Goal: Information Seeking & Learning: Check status

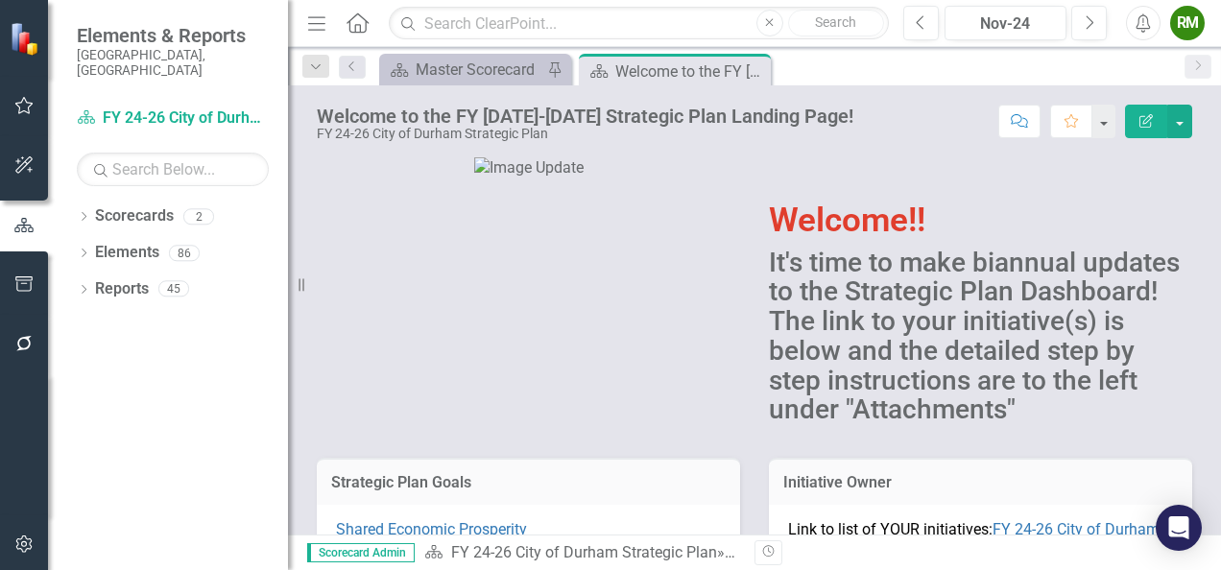
drag, startPoint x: 755, startPoint y: 59, endPoint x: 744, endPoint y: 64, distance: 12.0
click at [0, 0] on div "Close" at bounding box center [0, 0] width 0 height 0
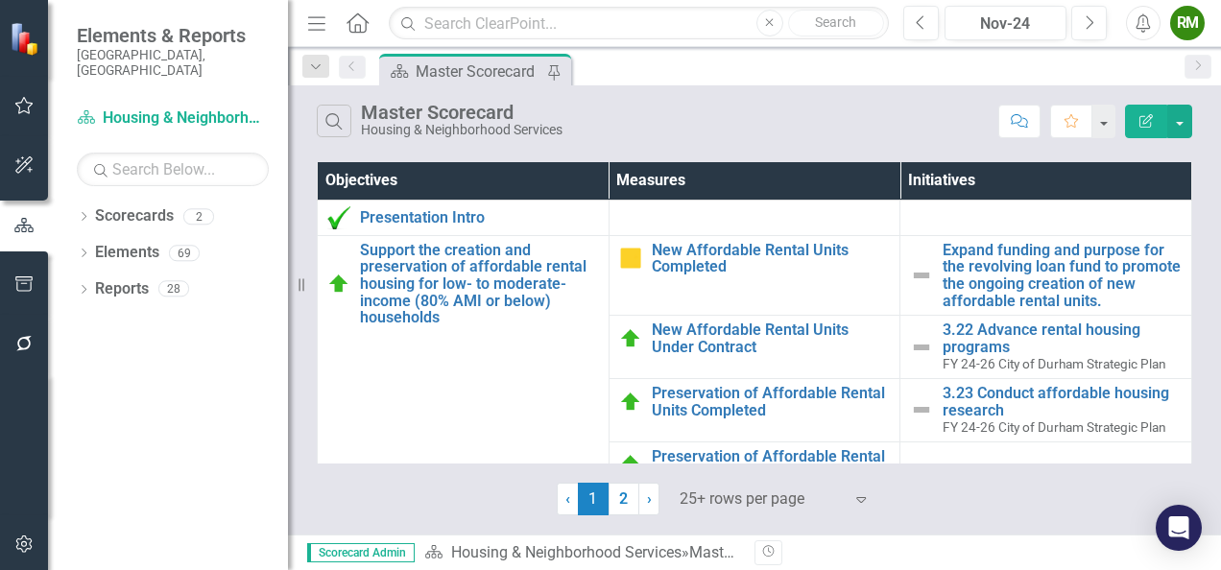
click at [966, 142] on div "Search Master Scorecard Housing & Neighborhood Services Comment Favorite Edit R…" at bounding box center [754, 116] width 933 height 62
click at [946, 121] on div "Search Master Scorecard Housing & Neighborhood Services" at bounding box center [653, 121] width 672 height 33
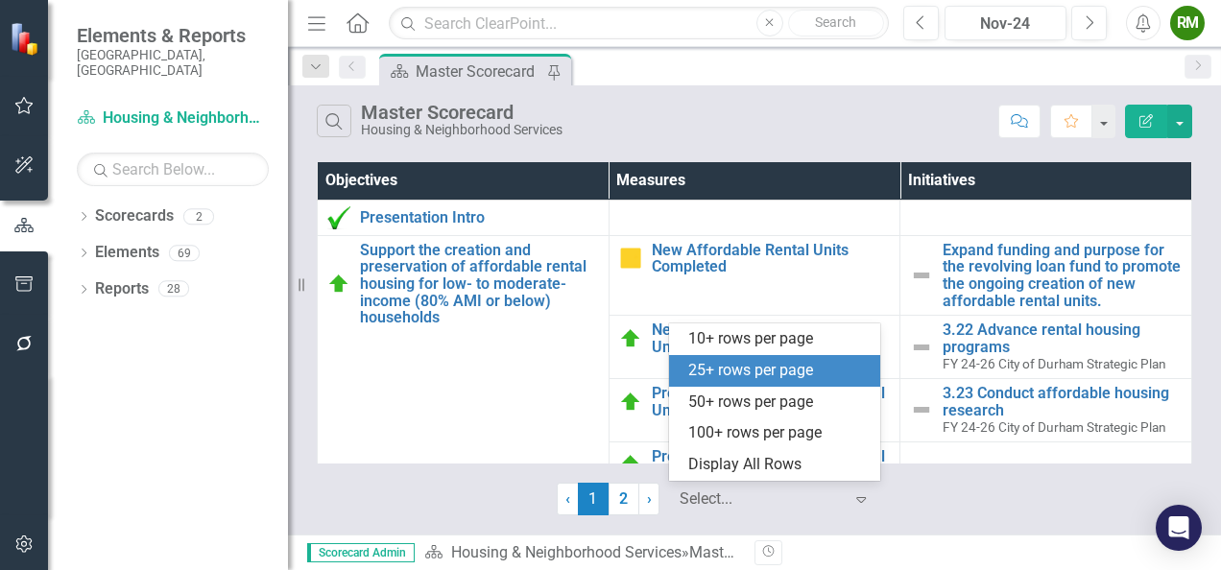
click at [805, 500] on div at bounding box center [761, 500] width 163 height 26
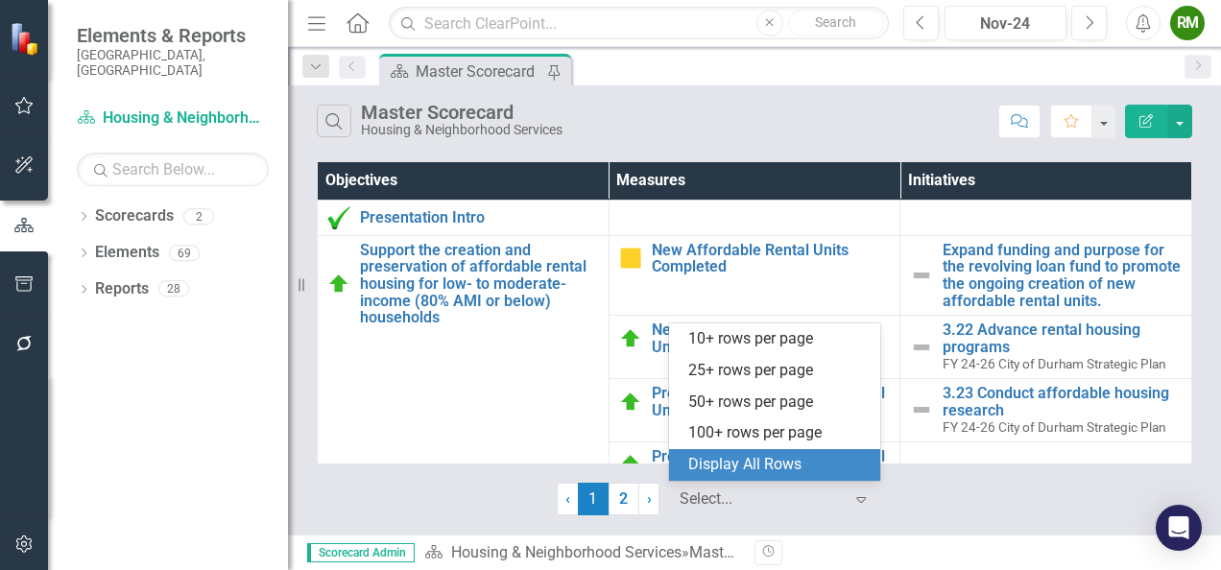
click at [764, 471] on div "Display All Rows" at bounding box center [778, 465] width 180 height 22
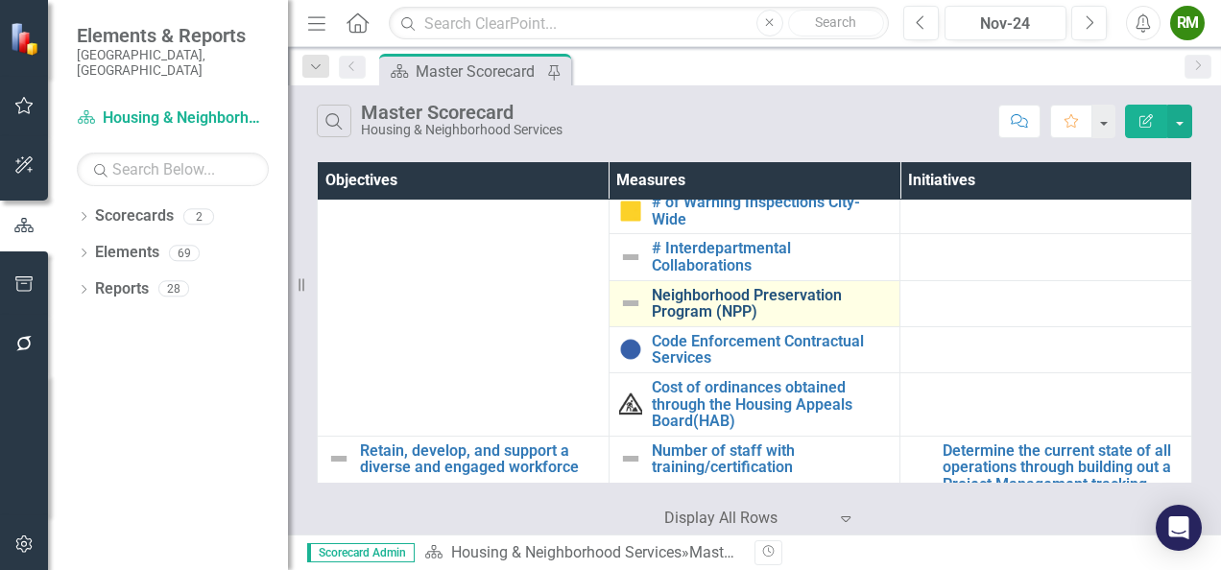
scroll to position [2304, 0]
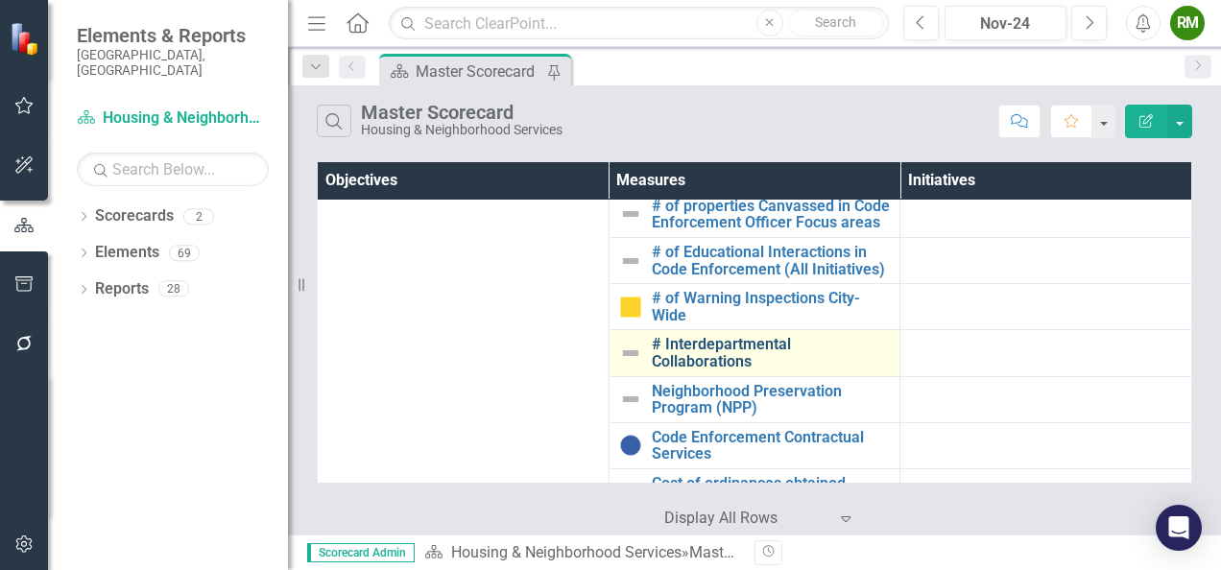
click at [707, 370] on link "# Interdepartmental Collaborations" at bounding box center [771, 353] width 239 height 34
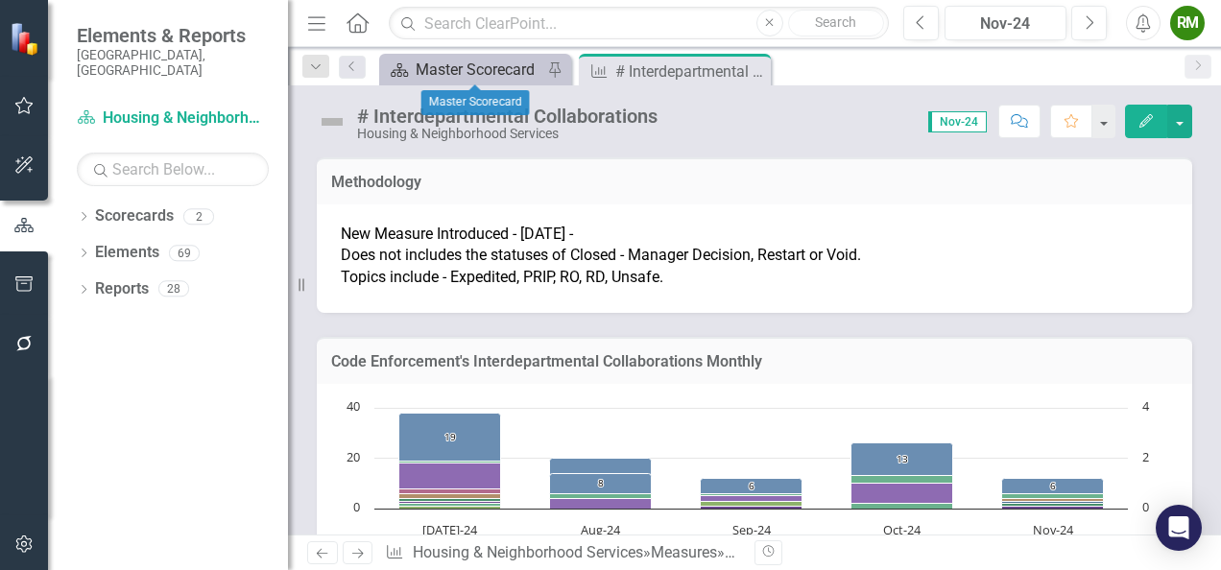
click at [500, 67] on div "Master Scorecard" at bounding box center [479, 70] width 127 height 24
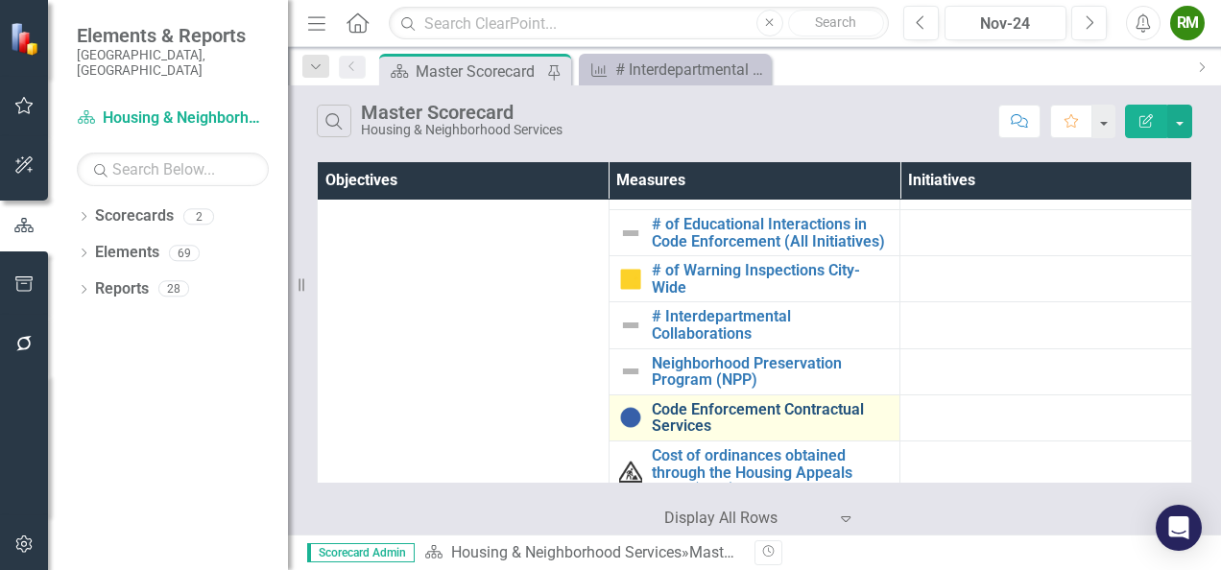
scroll to position [2304, 0]
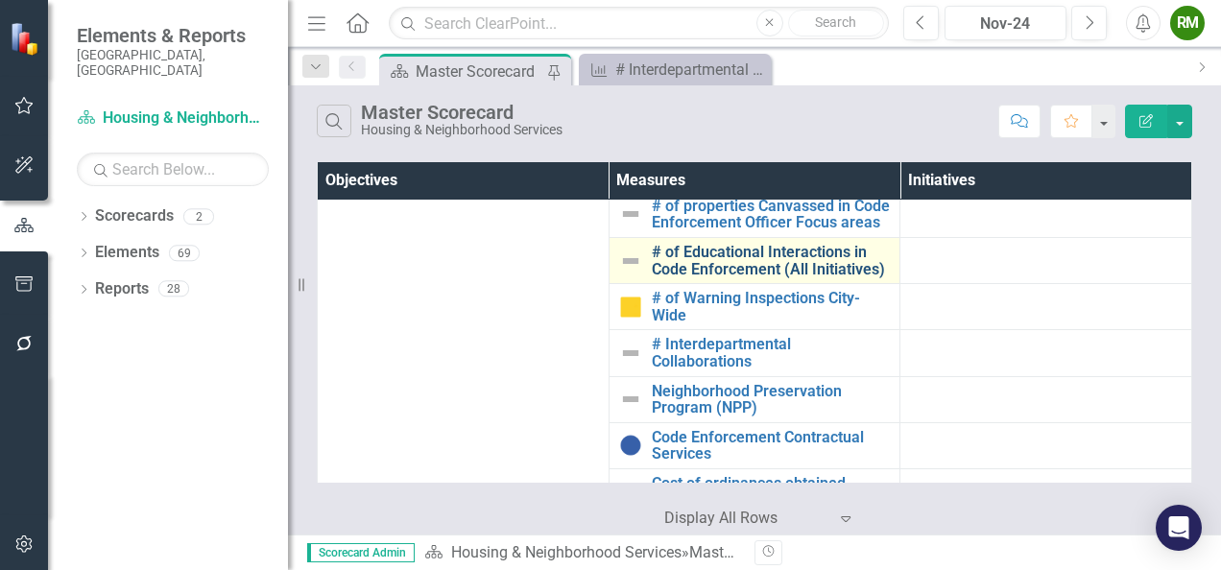
click at [717, 277] on link "# of Educational Interactions in Code Enforcement (All Initiatives)" at bounding box center [771, 261] width 239 height 34
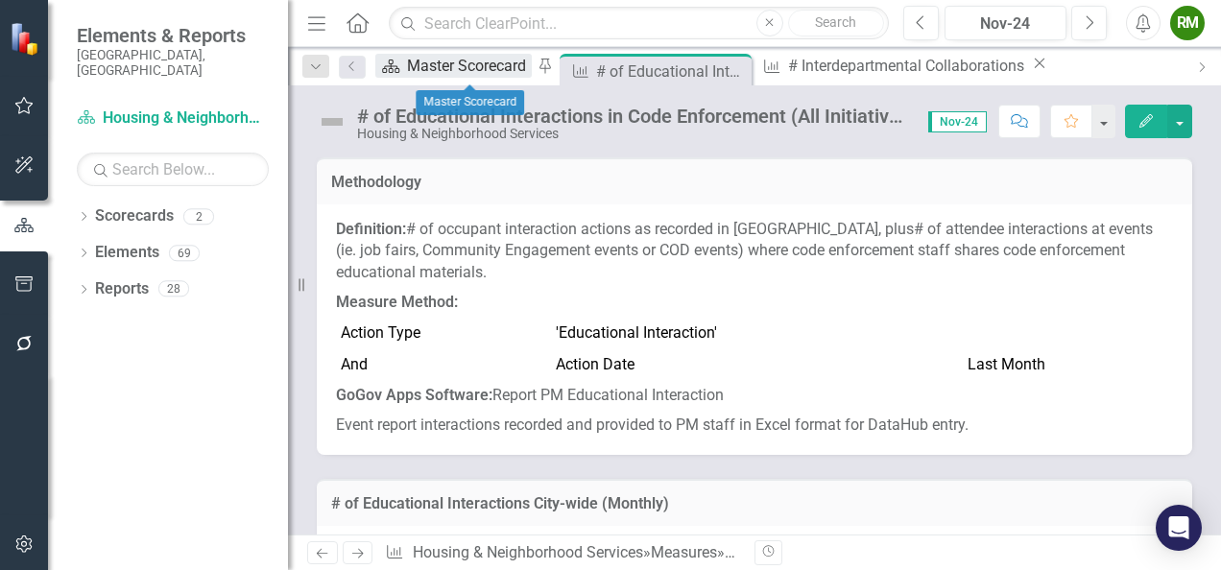
click at [444, 62] on div "Master Scorecard" at bounding box center [469, 66] width 125 height 24
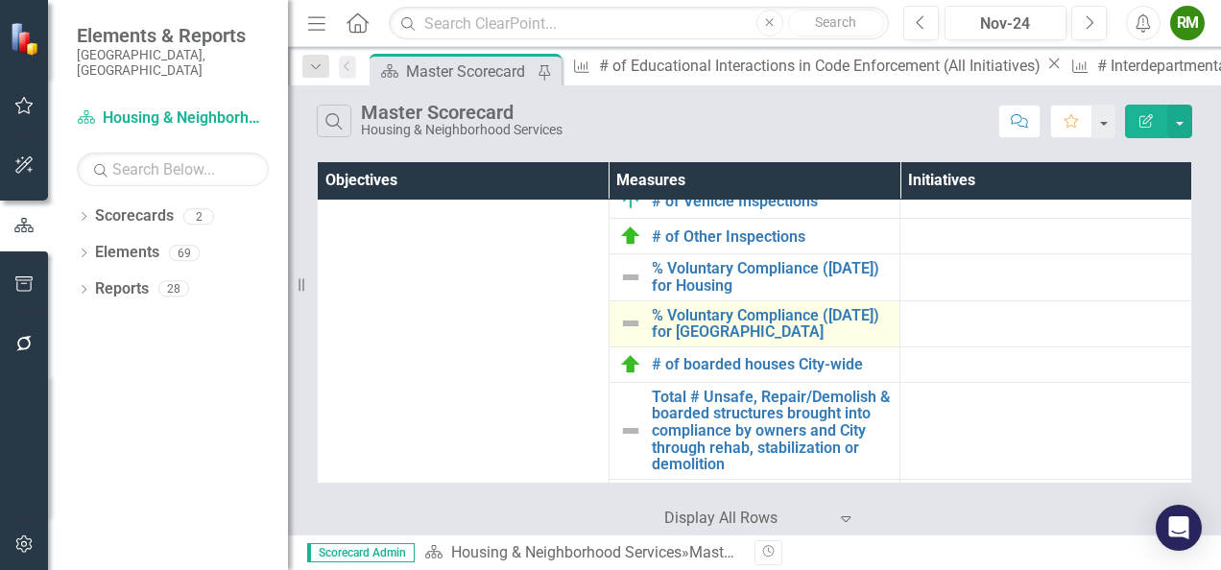
scroll to position [2112, 0]
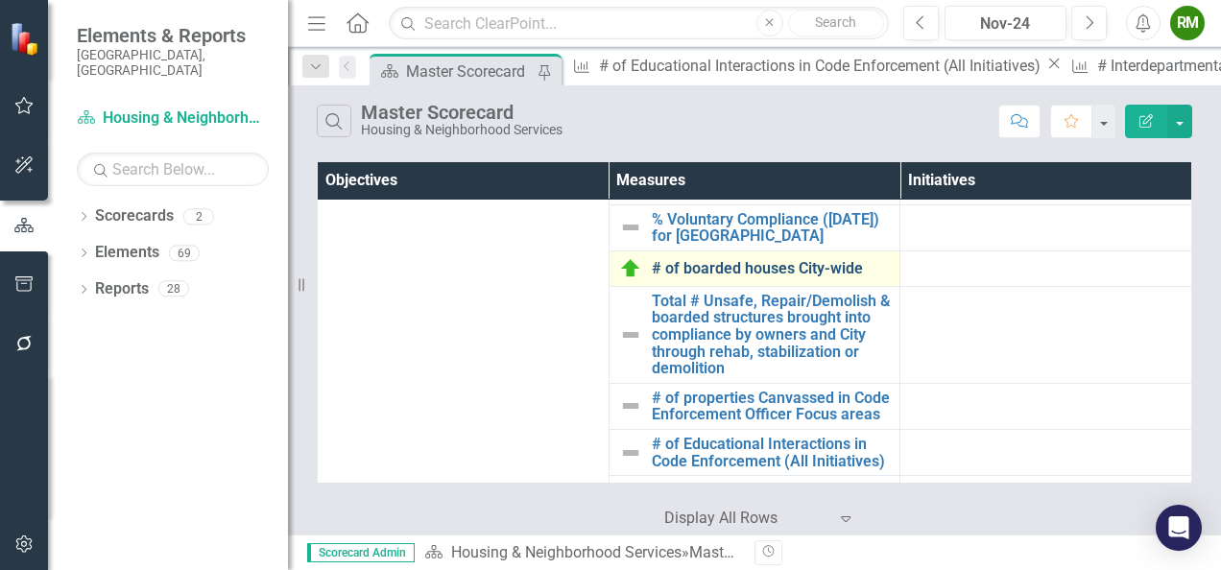
click at [756, 277] on link "# of boarded houses City-wide" at bounding box center [771, 268] width 239 height 17
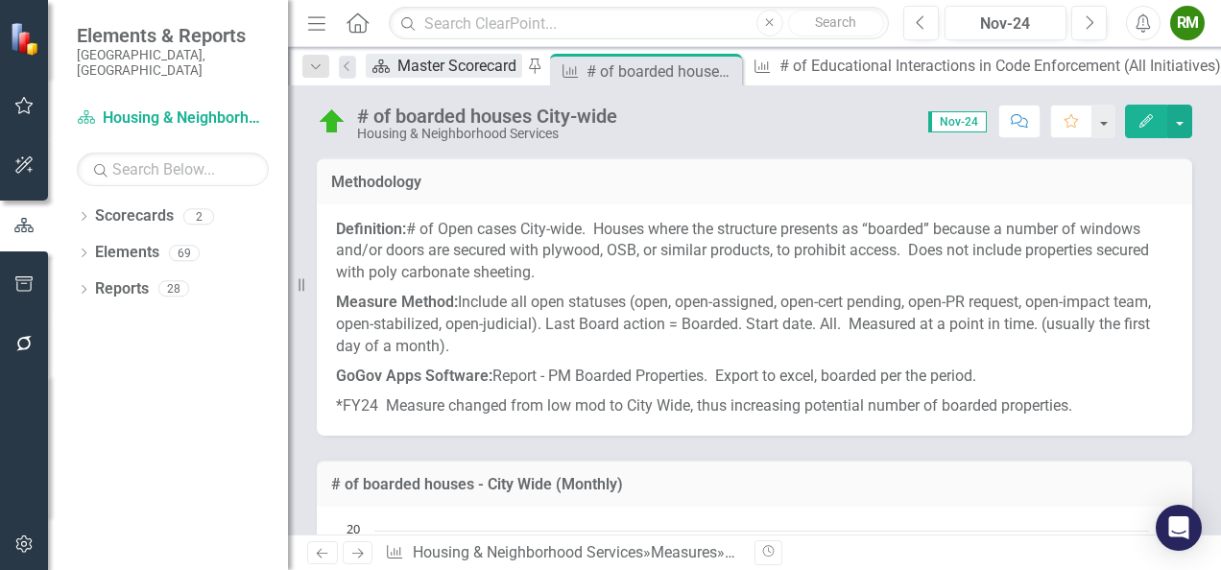
click at [465, 62] on div "Master Scorecard" at bounding box center [459, 66] width 125 height 24
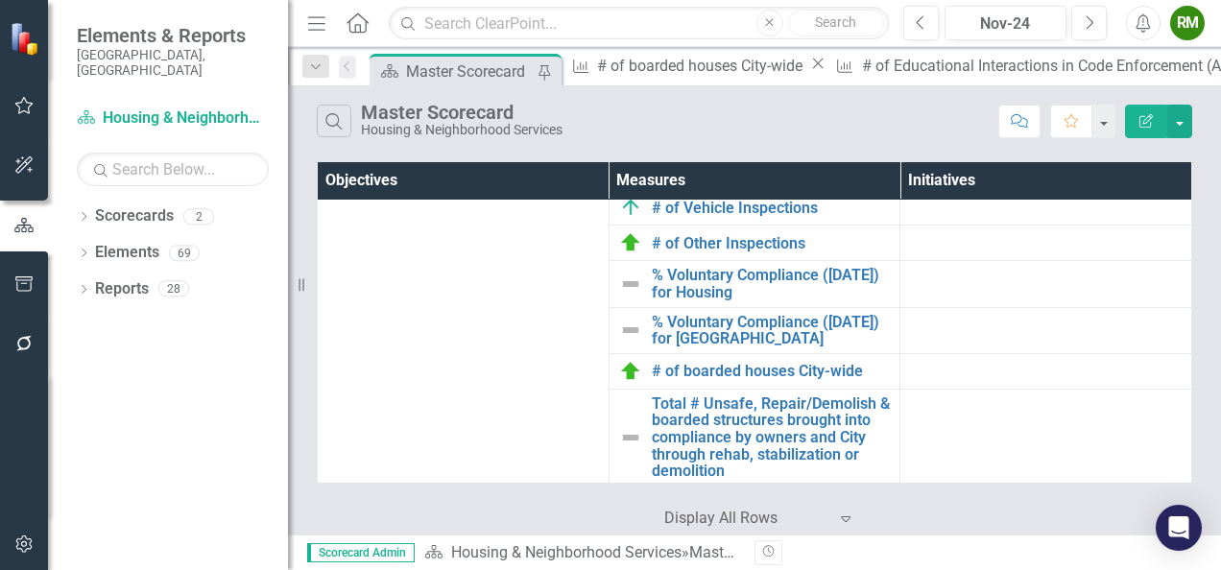
scroll to position [2016, 0]
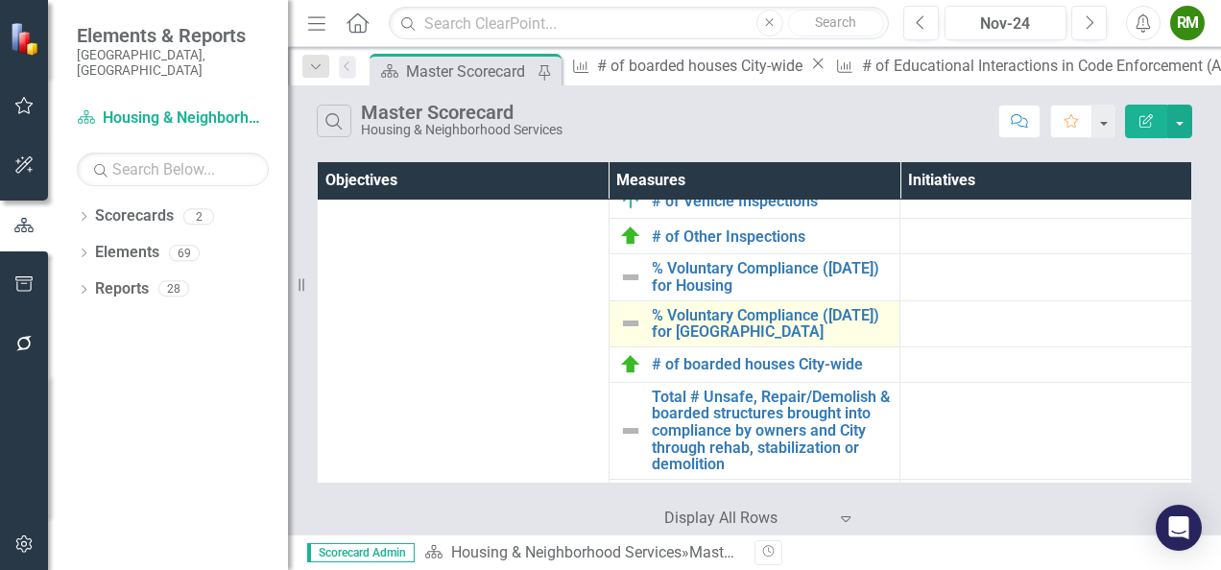
click at [0, 0] on link "Edit Edit Measure" at bounding box center [0, 0] width 0 height 0
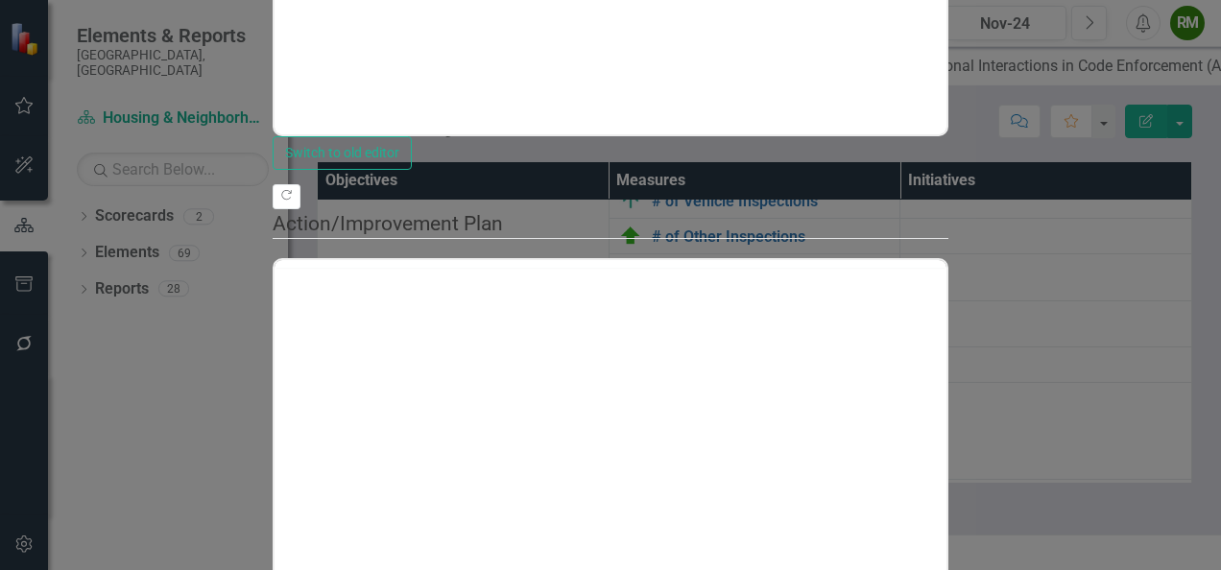
scroll to position [0, 0]
drag, startPoint x: 1173, startPoint y: 29, endPoint x: 1148, endPoint y: 42, distance: 28.3
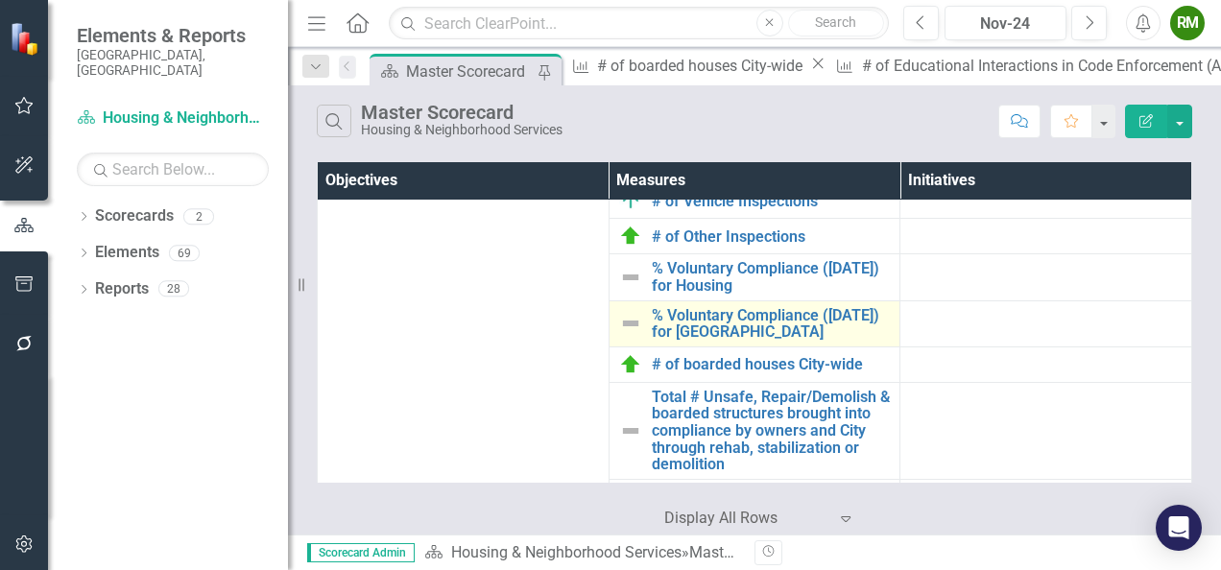
click at [0, 0] on link "Link Open Element" at bounding box center [0, 0] width 0 height 0
click at [730, 341] on link "% Voluntary Compliance ([DATE]) for [GEOGRAPHIC_DATA]" at bounding box center [771, 324] width 239 height 34
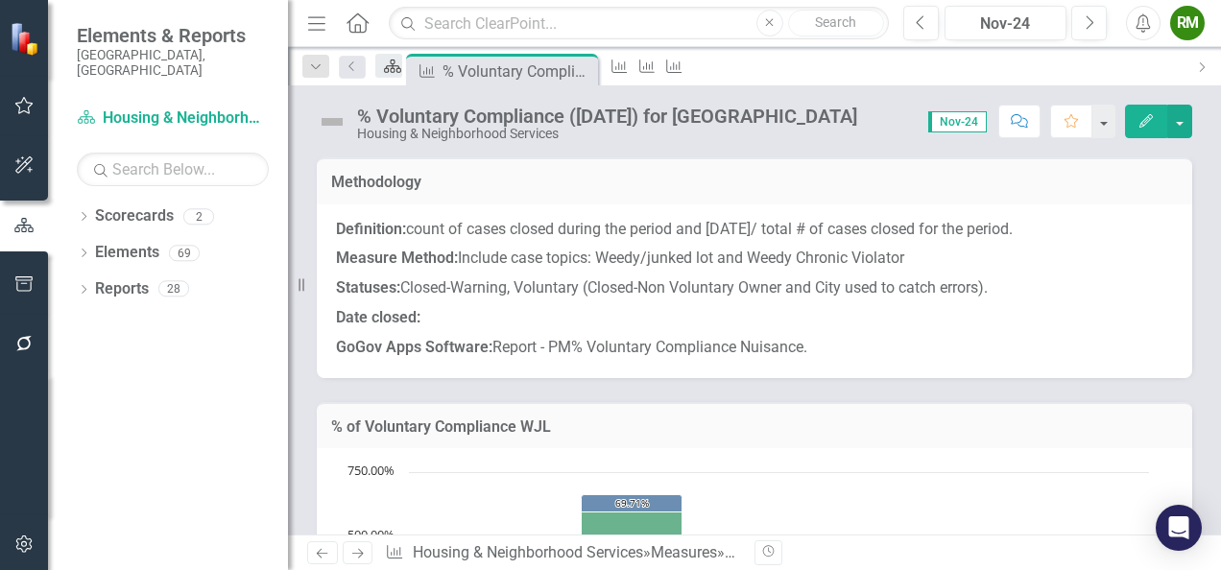
click at [396, 67] on icon "Scorecard" at bounding box center [392, 66] width 19 height 15
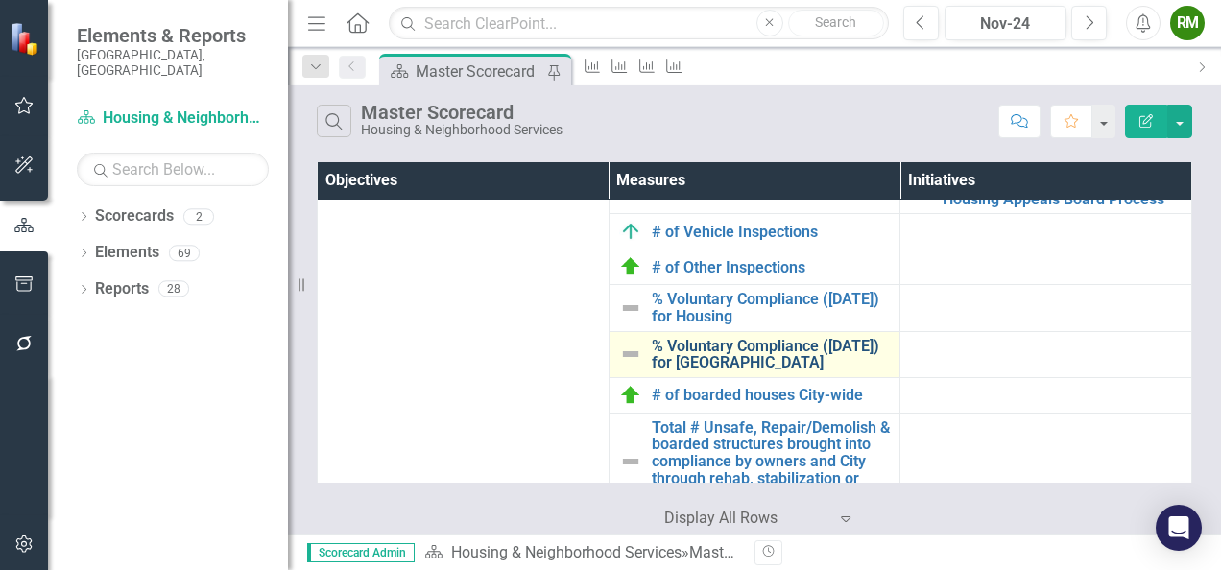
scroll to position [2016, 0]
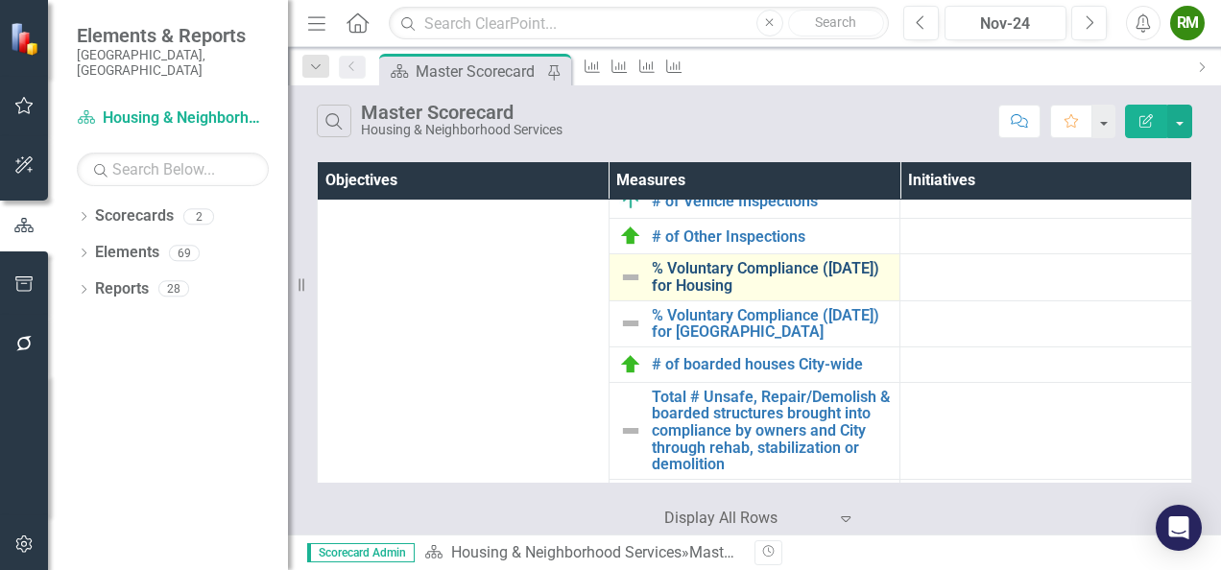
click at [724, 294] on link "% Voluntary Compliance ([DATE]) for Housing" at bounding box center [771, 277] width 239 height 34
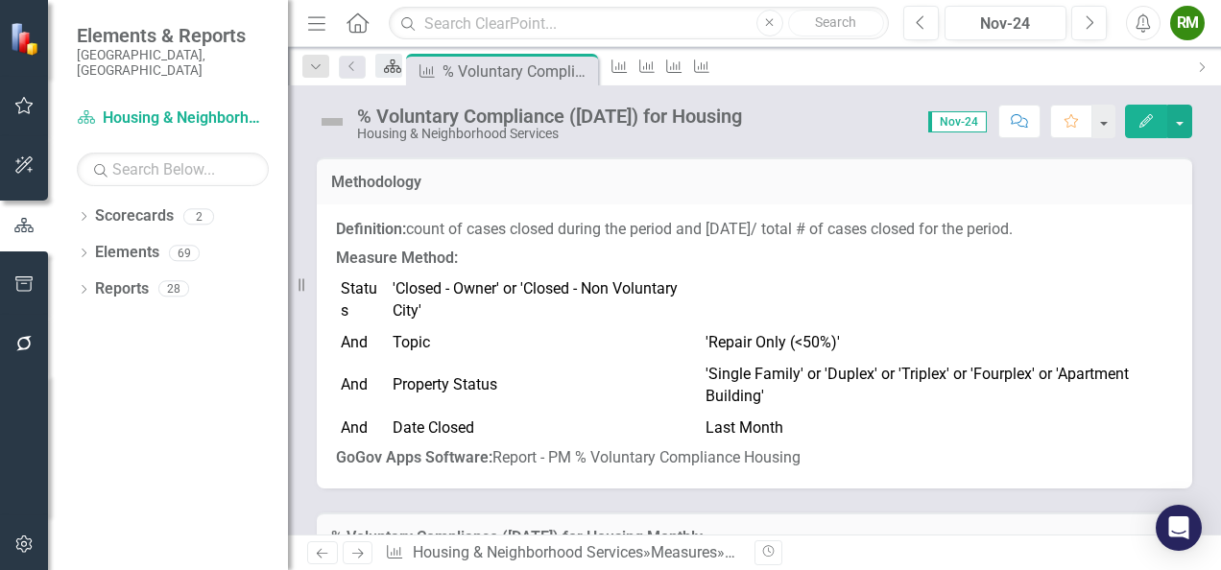
click at [396, 65] on icon "Scorecard" at bounding box center [392, 66] width 19 height 15
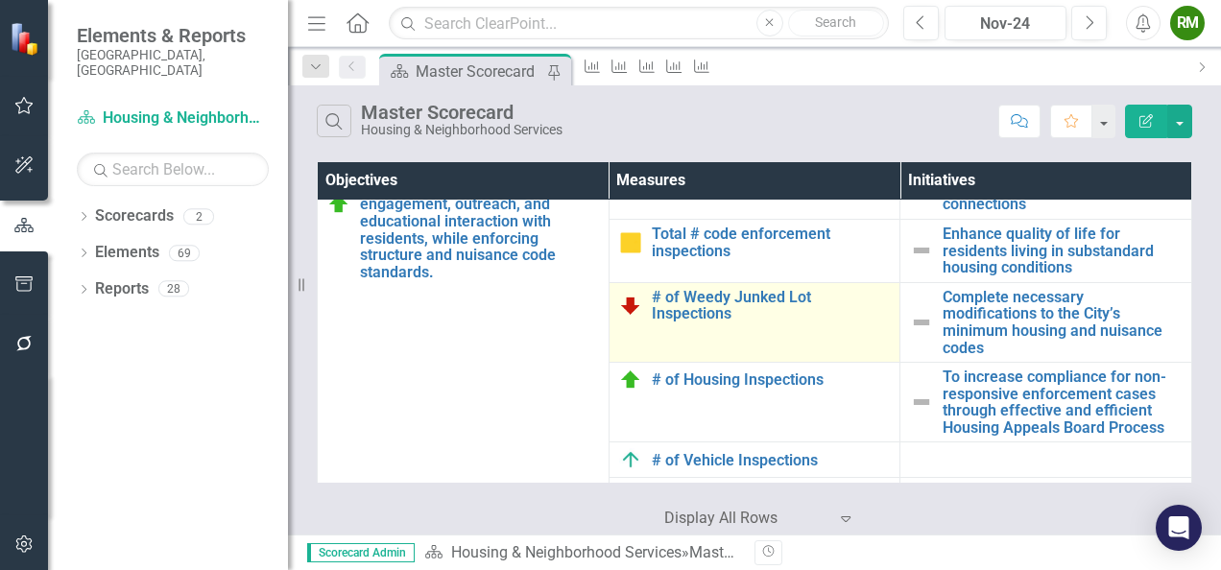
scroll to position [1728, 0]
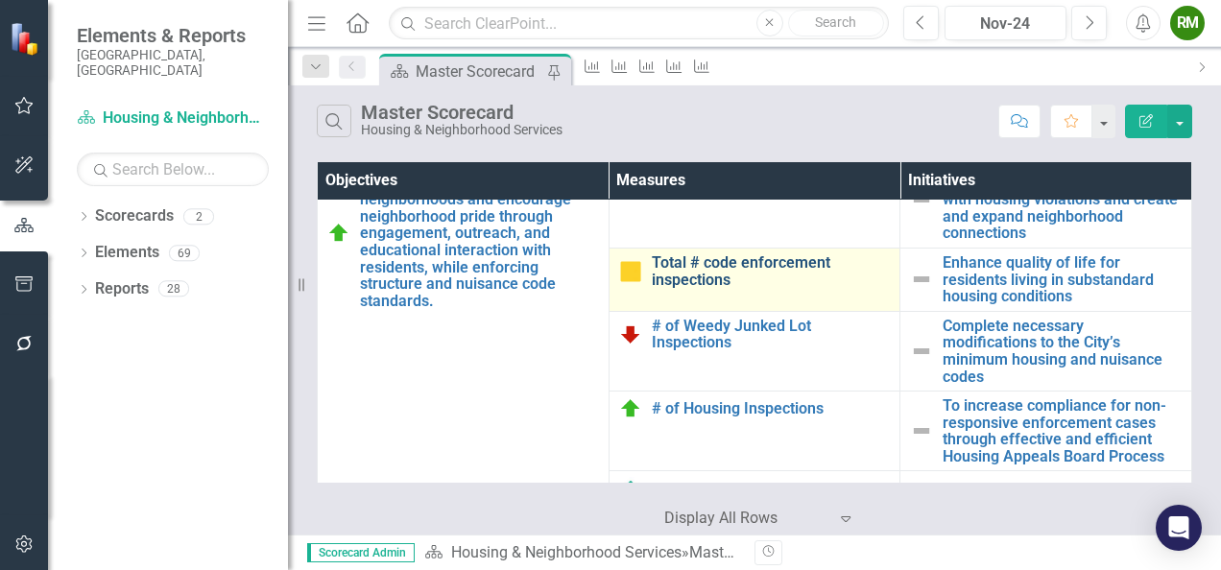
click at [697, 288] on link "Total # code enforcement inspections" at bounding box center [771, 271] width 239 height 34
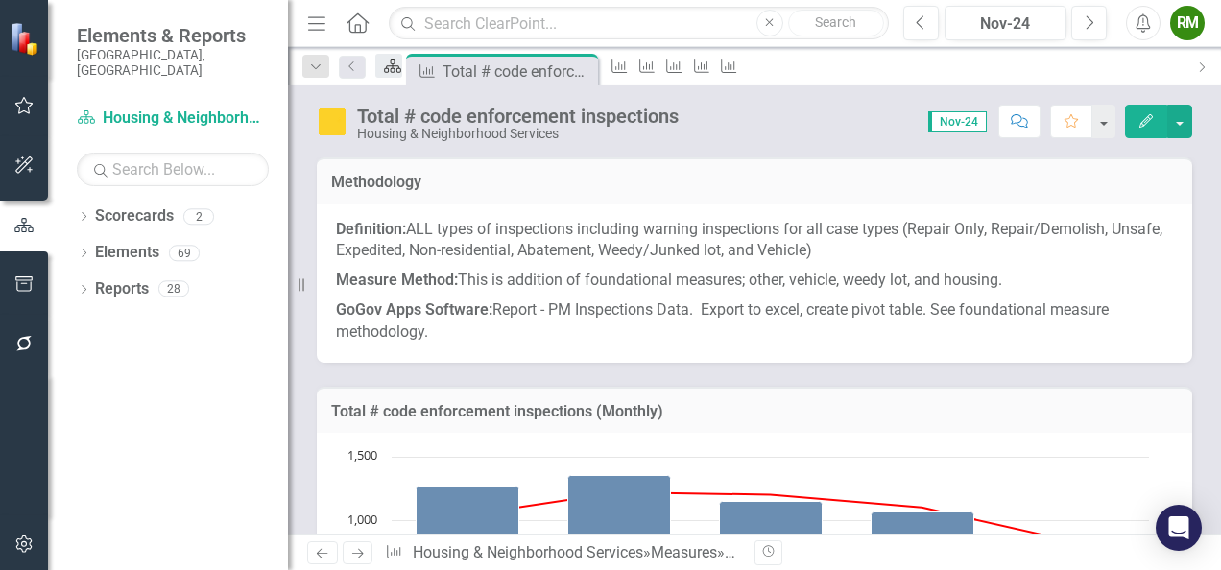
click at [402, 61] on icon "Scorecard" at bounding box center [392, 66] width 19 height 15
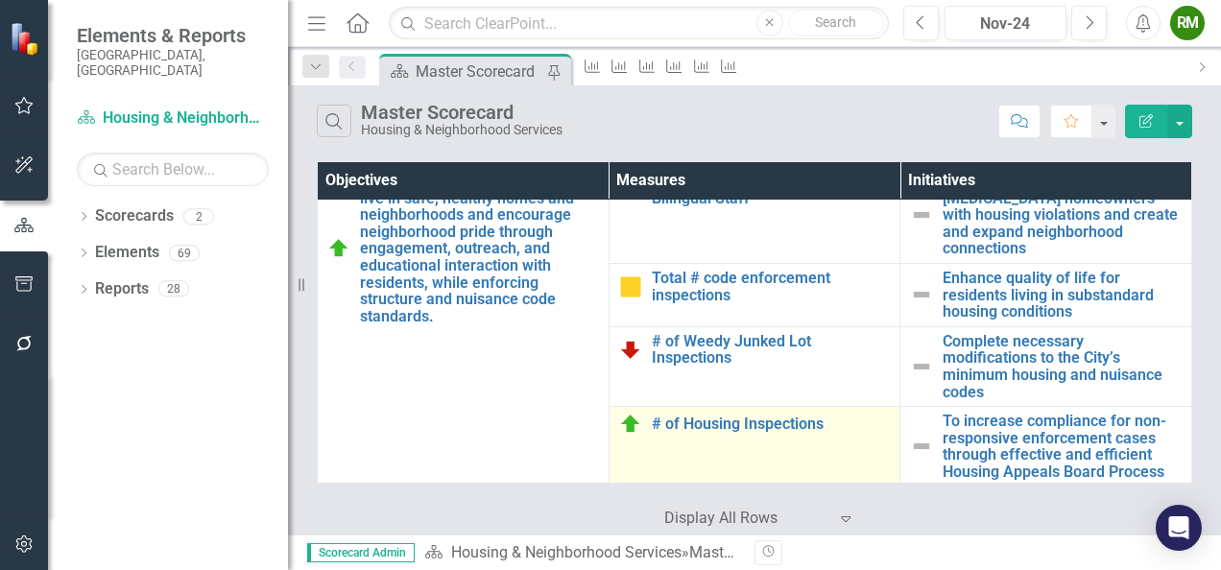
scroll to position [1824, 0]
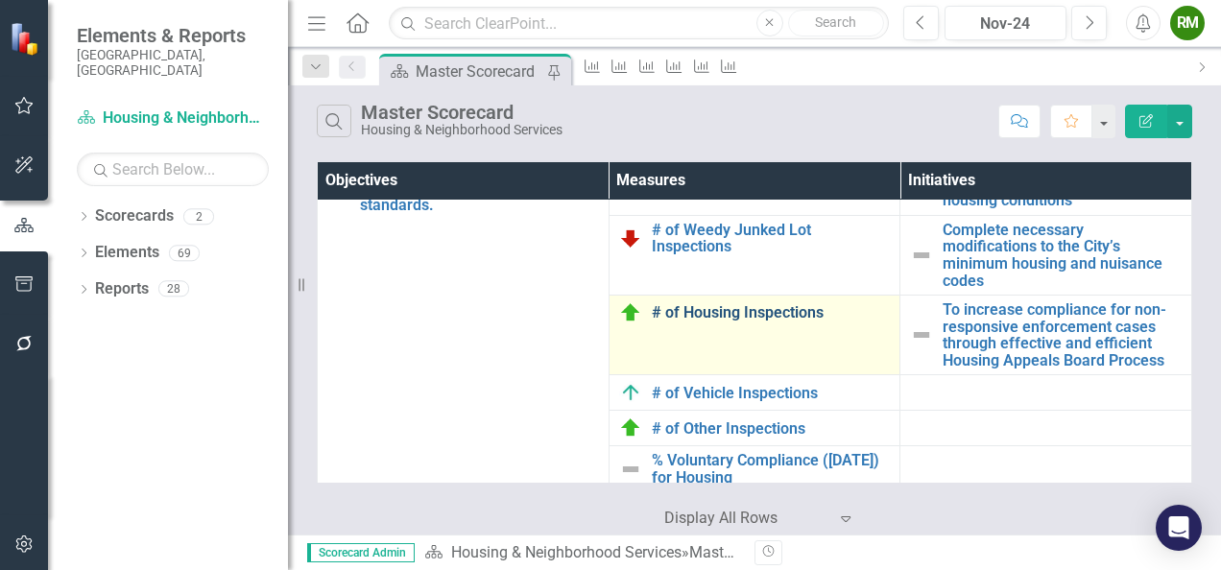
click at [709, 322] on link "# of Housing Inspections" at bounding box center [771, 312] width 239 height 17
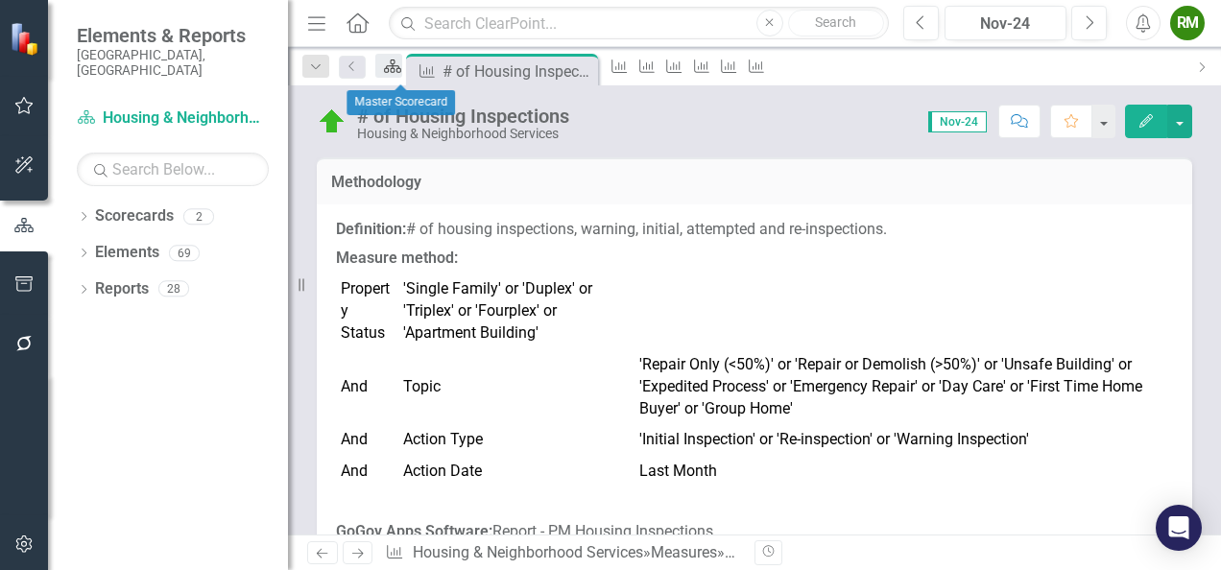
click at [402, 69] on icon "Scorecard" at bounding box center [392, 66] width 19 height 15
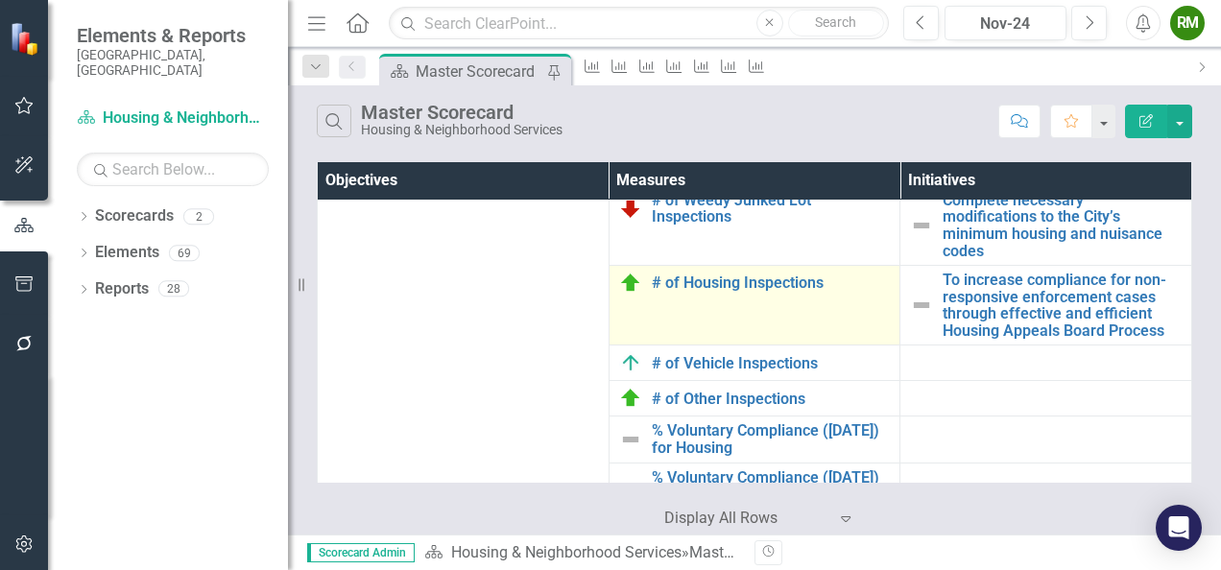
scroll to position [1824, 0]
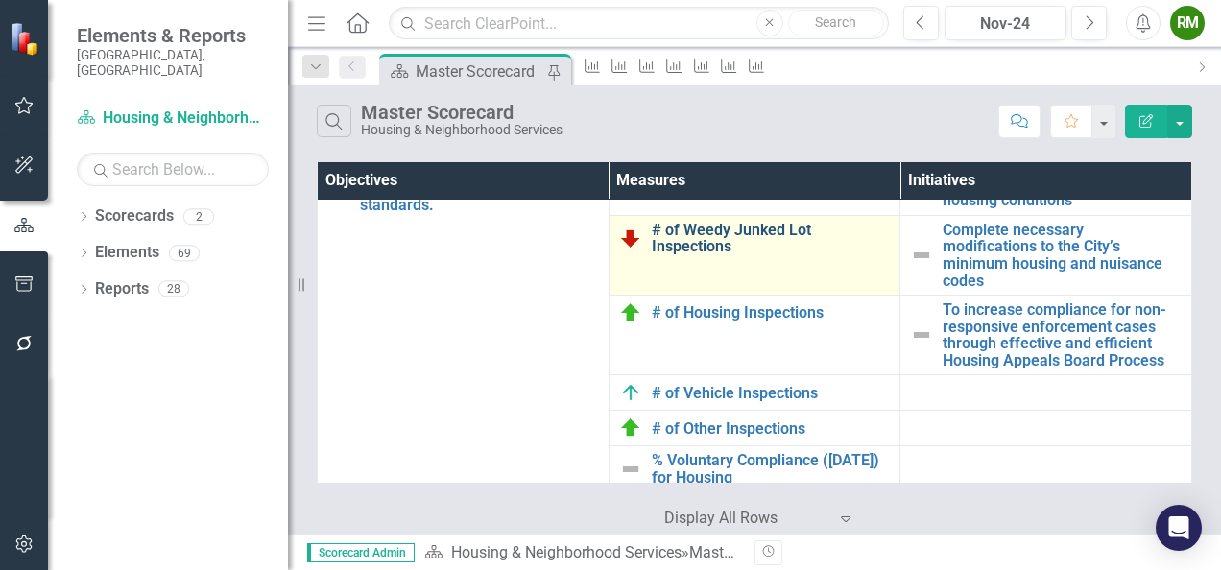
click at [689, 255] on link "# of Weedy Junked Lot Inspections" at bounding box center [771, 239] width 239 height 34
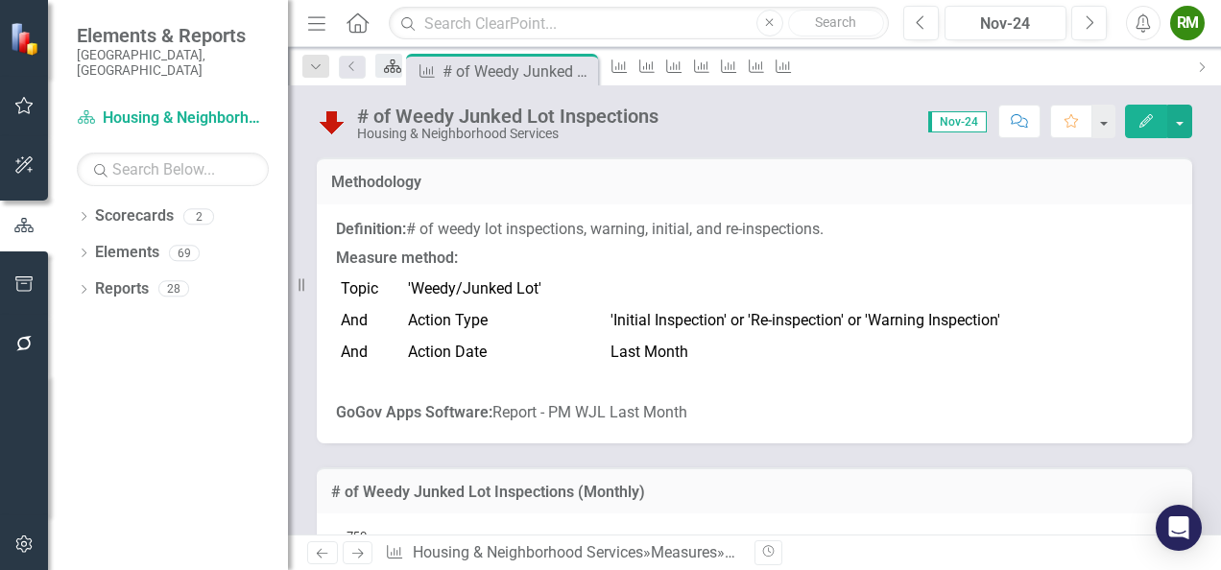
click at [402, 67] on icon "Scorecard" at bounding box center [392, 66] width 19 height 15
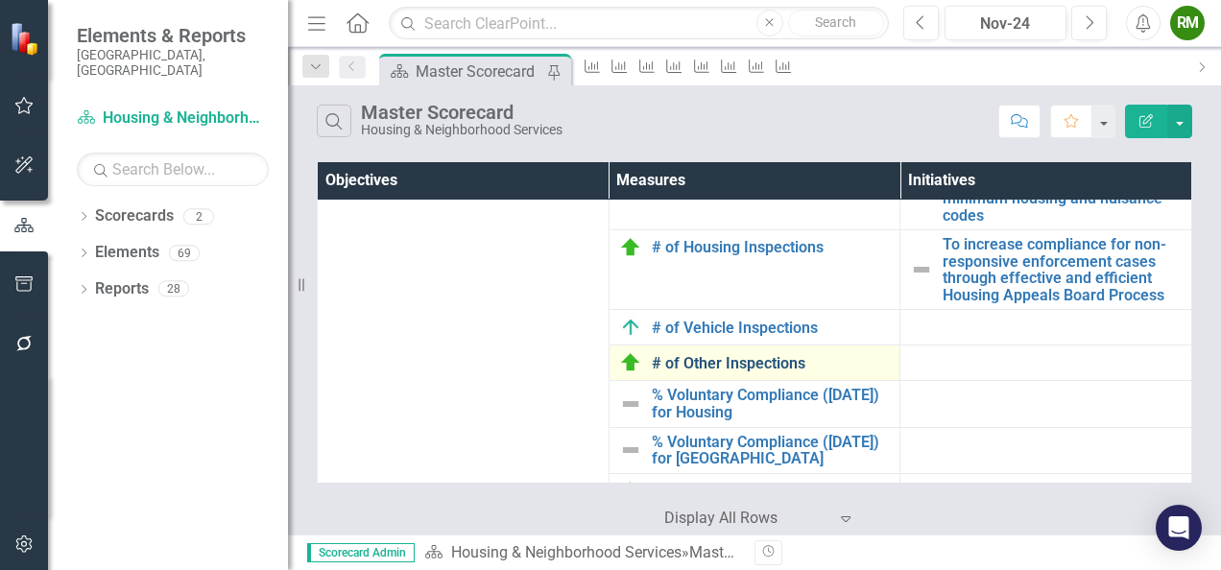
scroll to position [1920, 0]
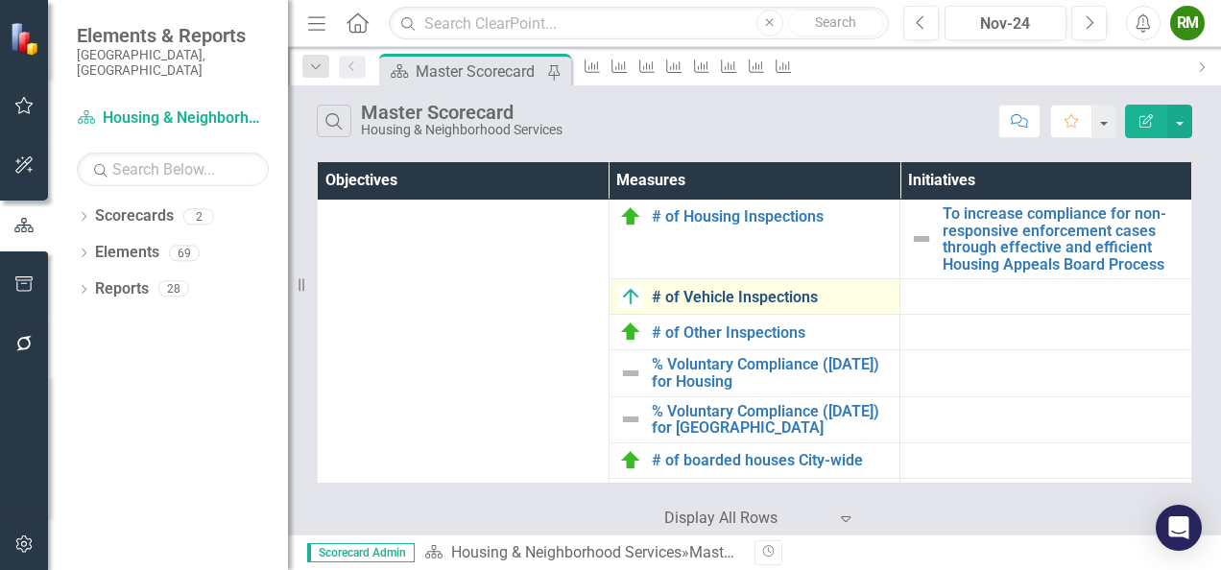
click at [717, 306] on link "# of Vehicle Inspections" at bounding box center [771, 297] width 239 height 17
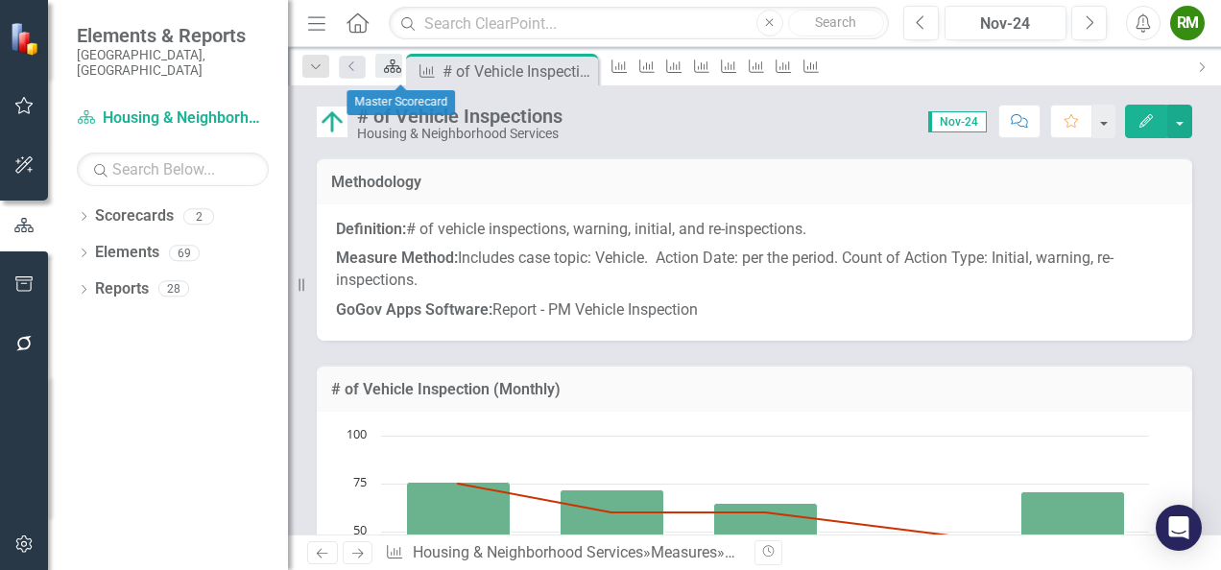
click at [402, 65] on icon "Scorecard" at bounding box center [392, 66] width 19 height 15
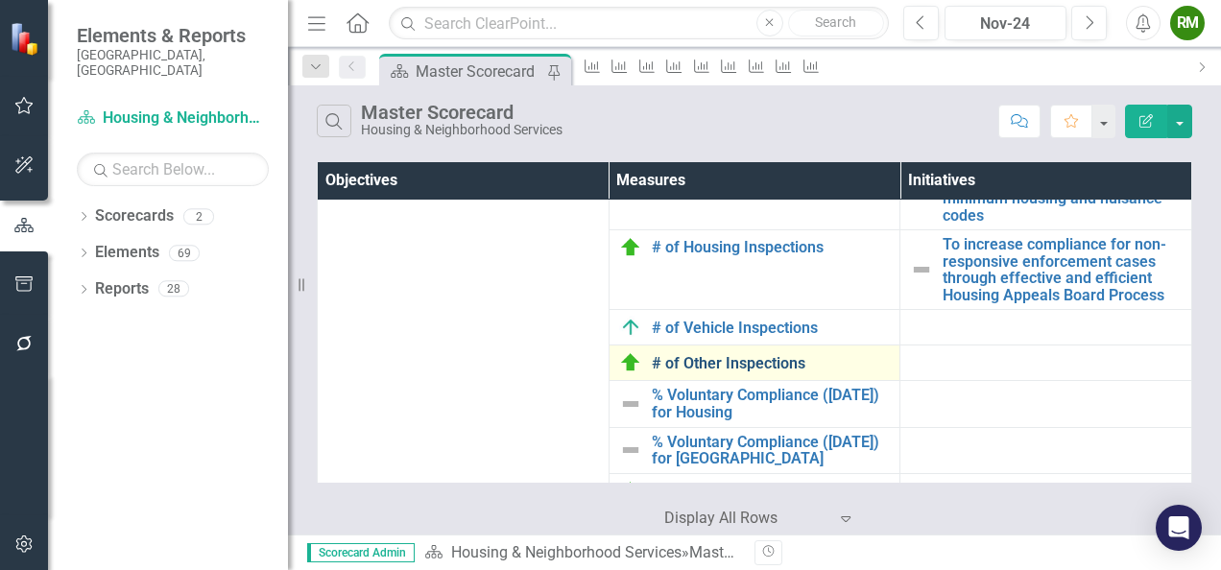
scroll to position [1920, 0]
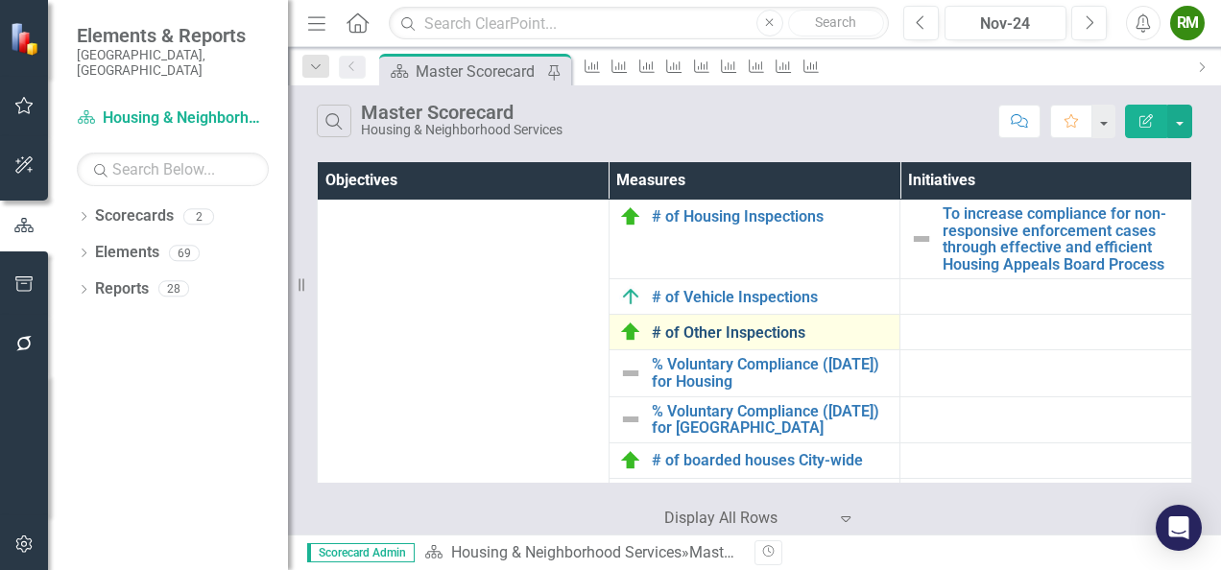
click at [709, 342] on link "# of Other Inspections" at bounding box center [771, 332] width 239 height 17
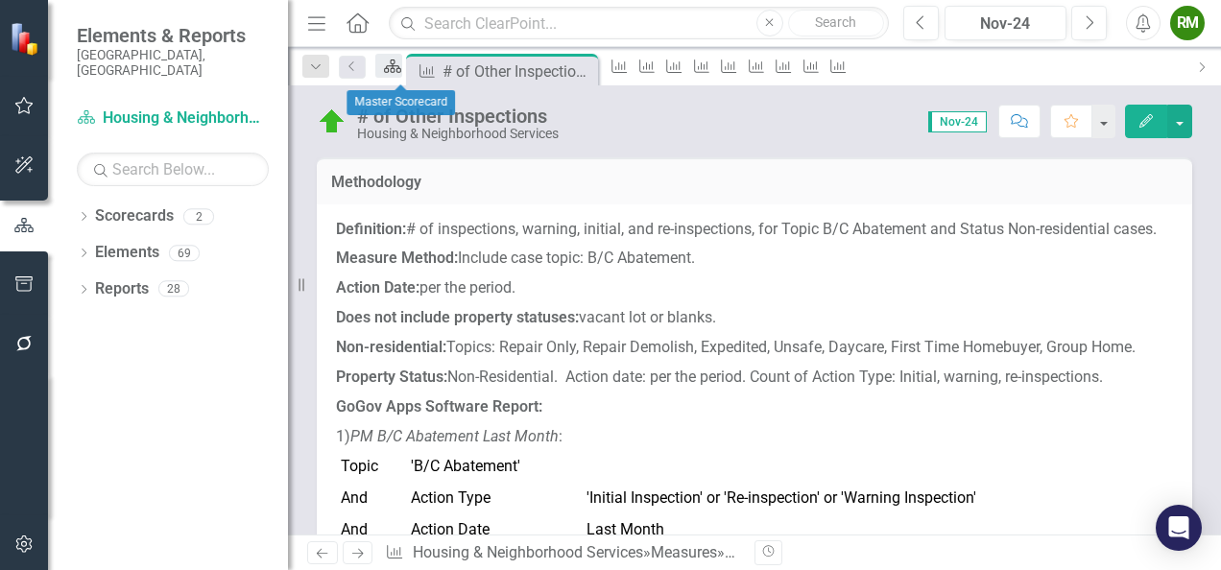
click at [402, 67] on icon "Scorecard" at bounding box center [392, 66] width 19 height 15
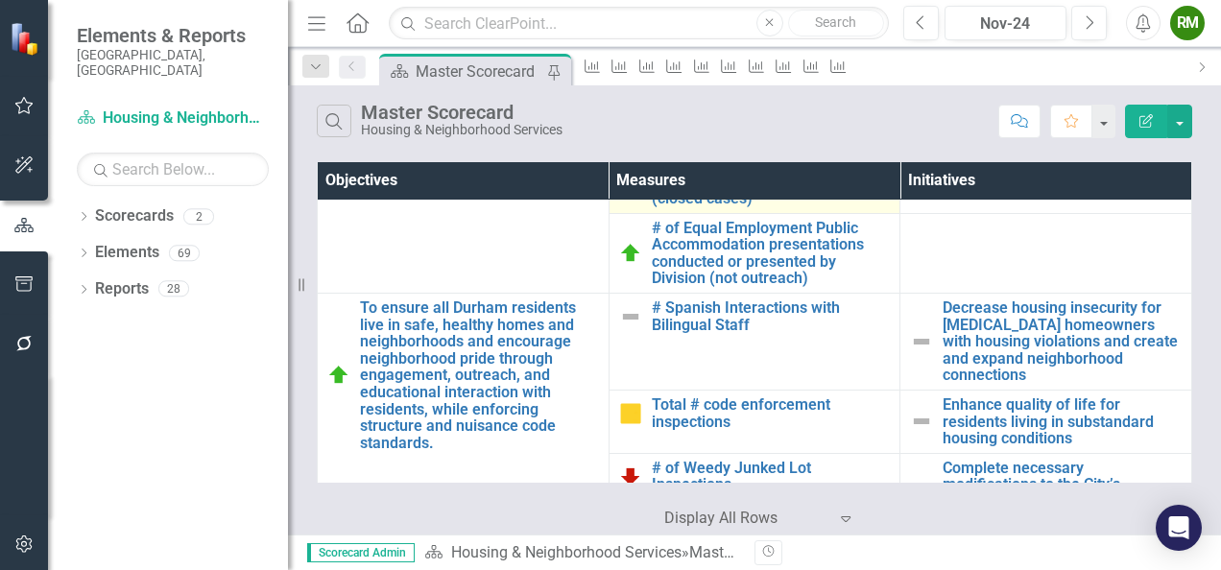
scroll to position [1632, 0]
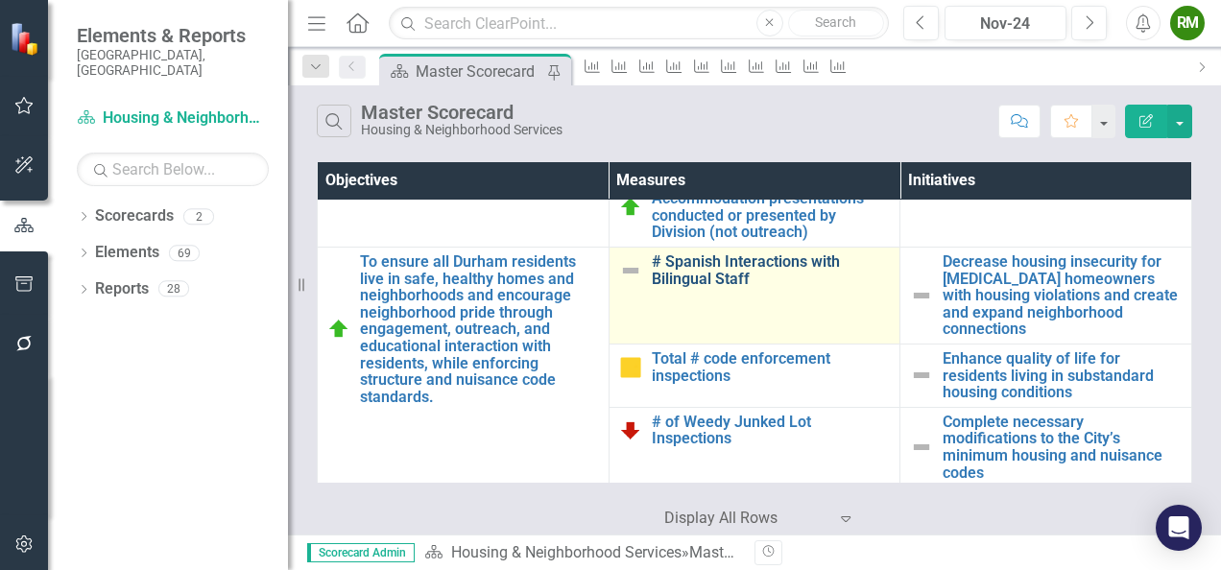
click at [687, 287] on link "# Spanish Interactions with Bilingual Staff" at bounding box center [771, 270] width 239 height 34
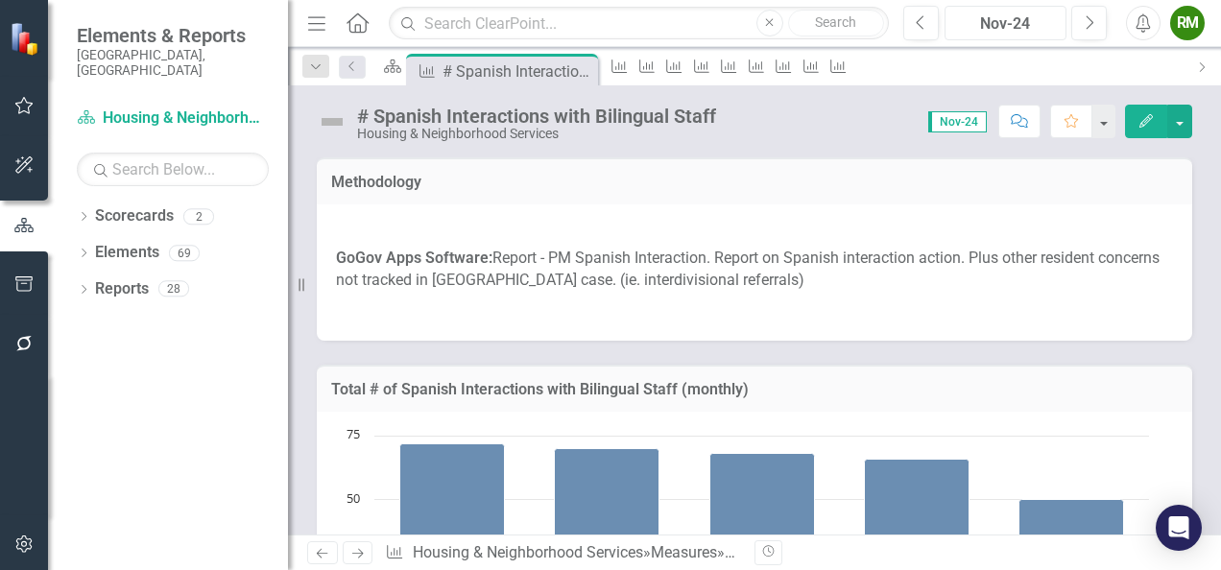
click at [992, 24] on div "Nov-24" at bounding box center [1005, 23] width 108 height 23
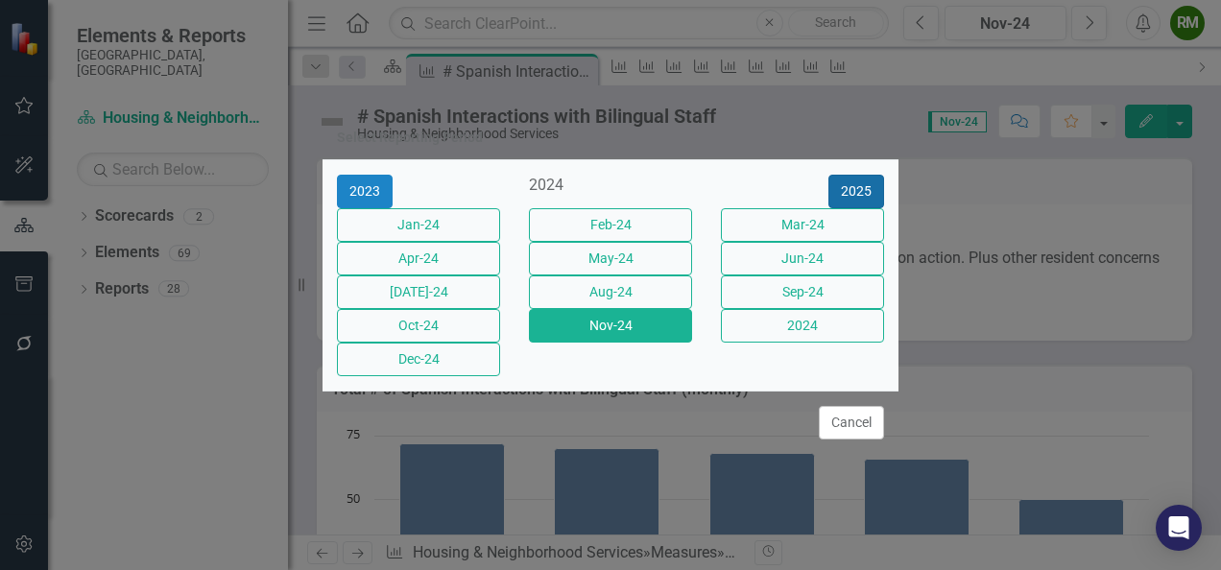
click at [864, 175] on button "2025" at bounding box center [857, 192] width 56 height 34
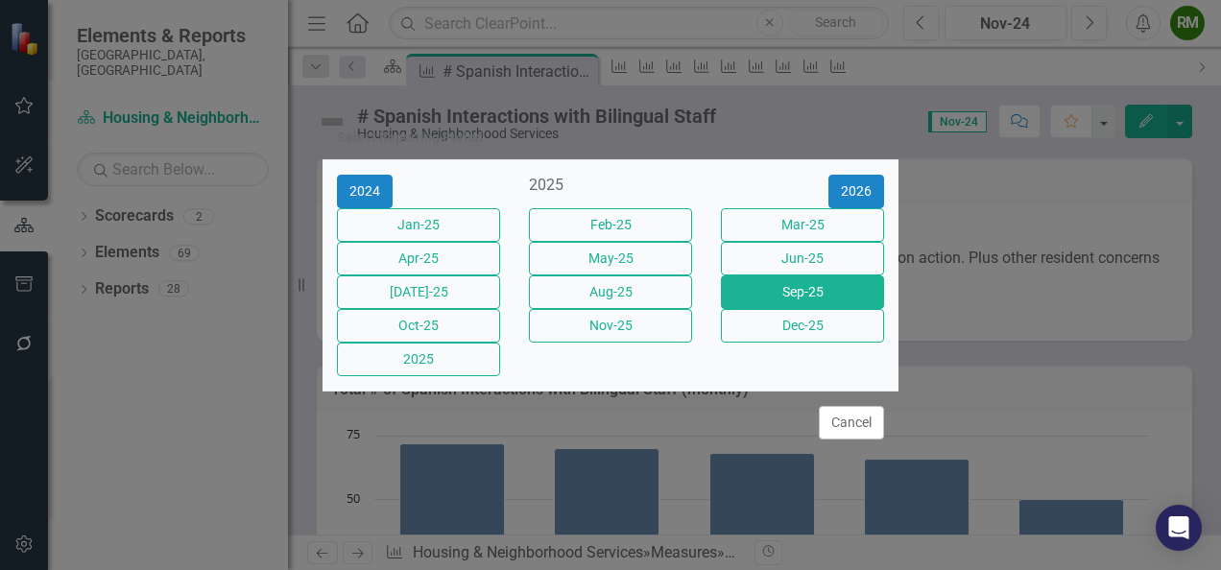
click at [783, 296] on button "Sep-25" at bounding box center [802, 293] width 163 height 34
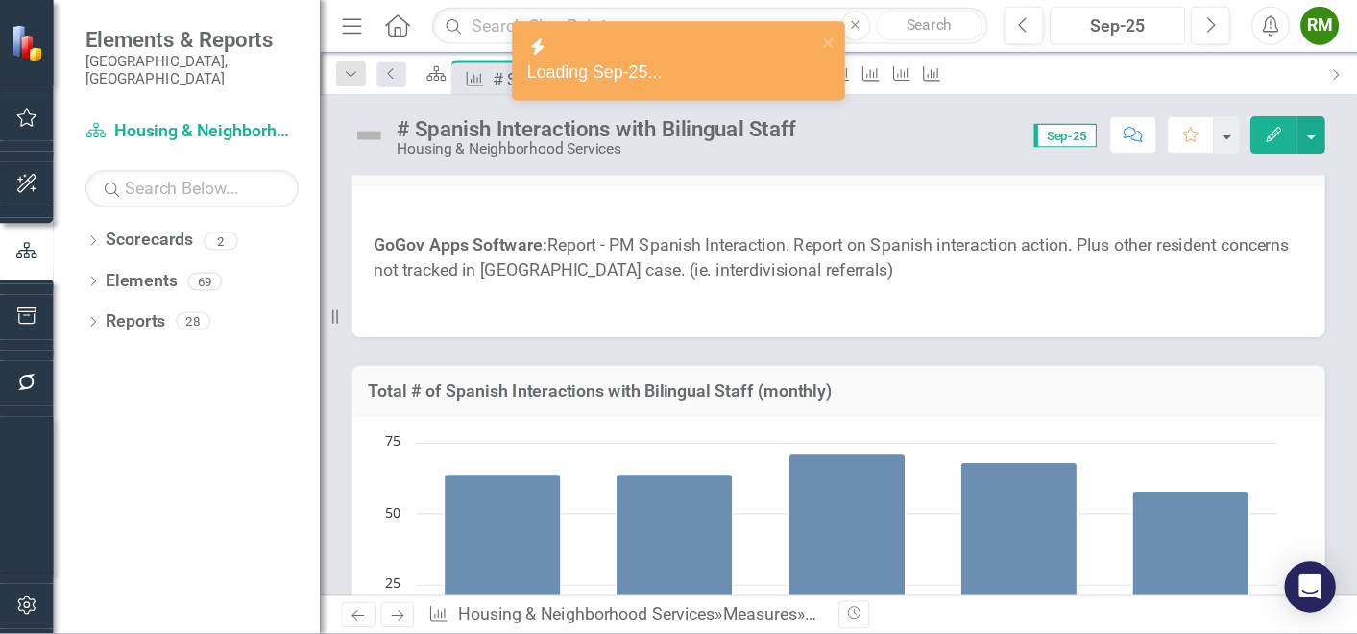
scroll to position [96, 0]
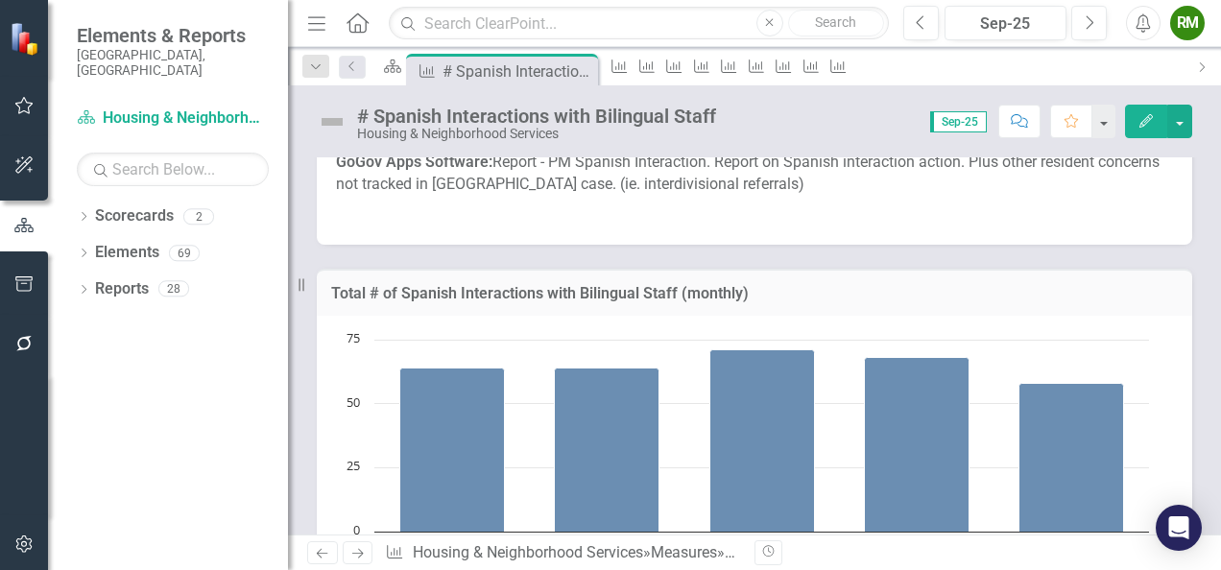
click at [316, 21] on icon "Menu" at bounding box center [316, 22] width 25 height 20
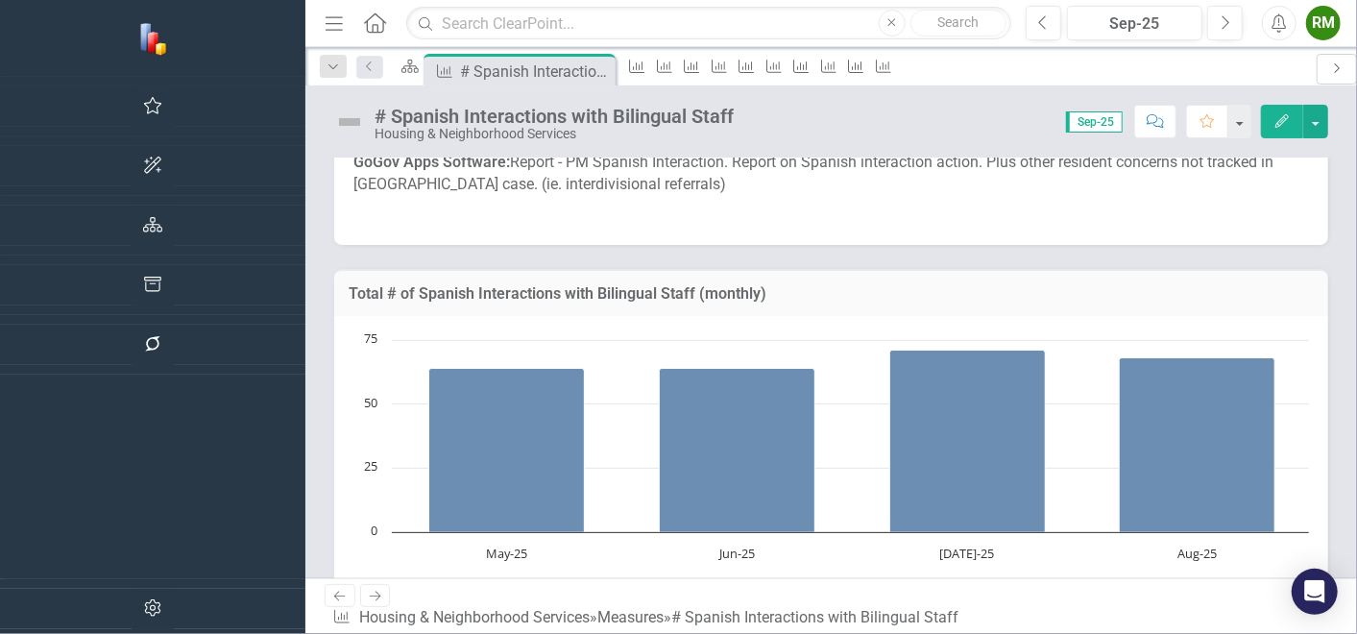
click at [1220, 63] on icon "Next" at bounding box center [1336, 68] width 15 height 12
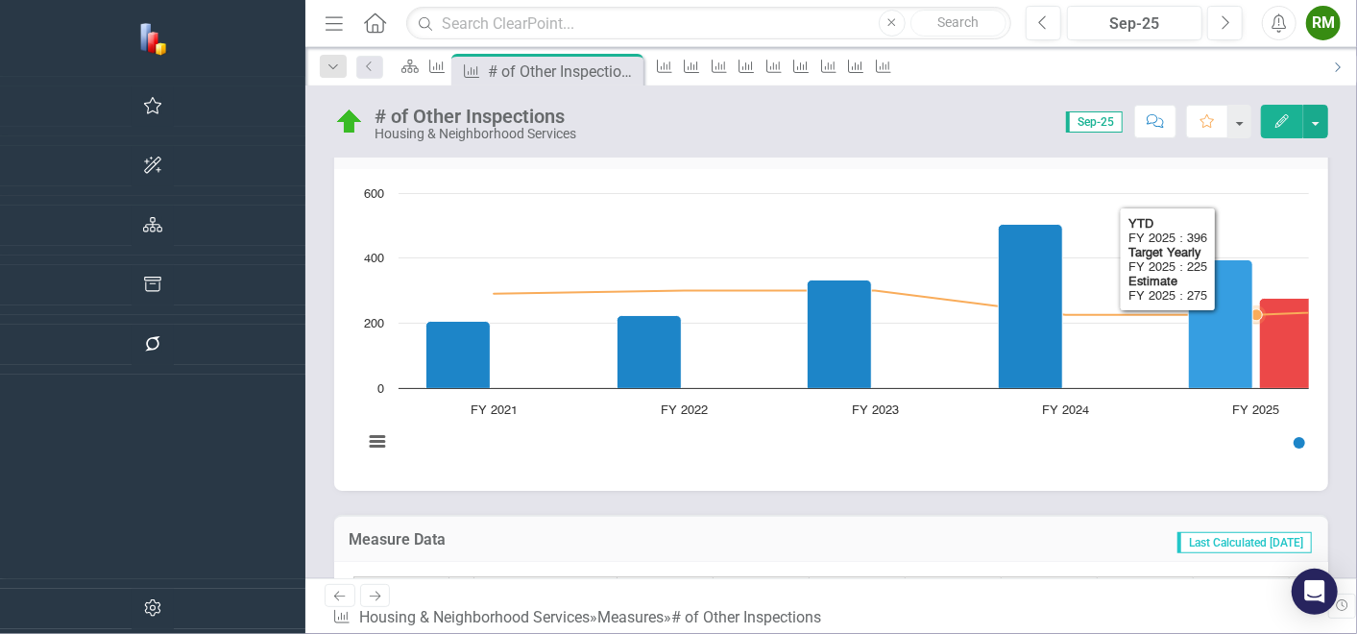
scroll to position [746, 0]
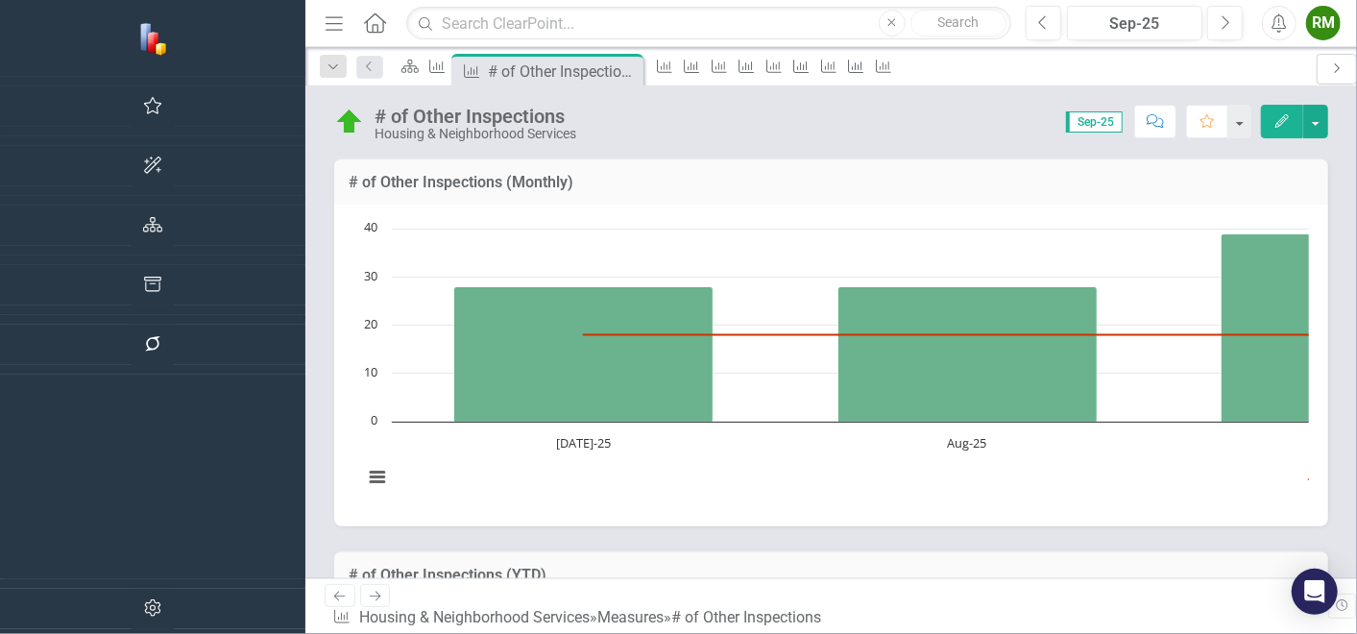
click at [1220, 62] on icon "Next" at bounding box center [1336, 68] width 15 height 12
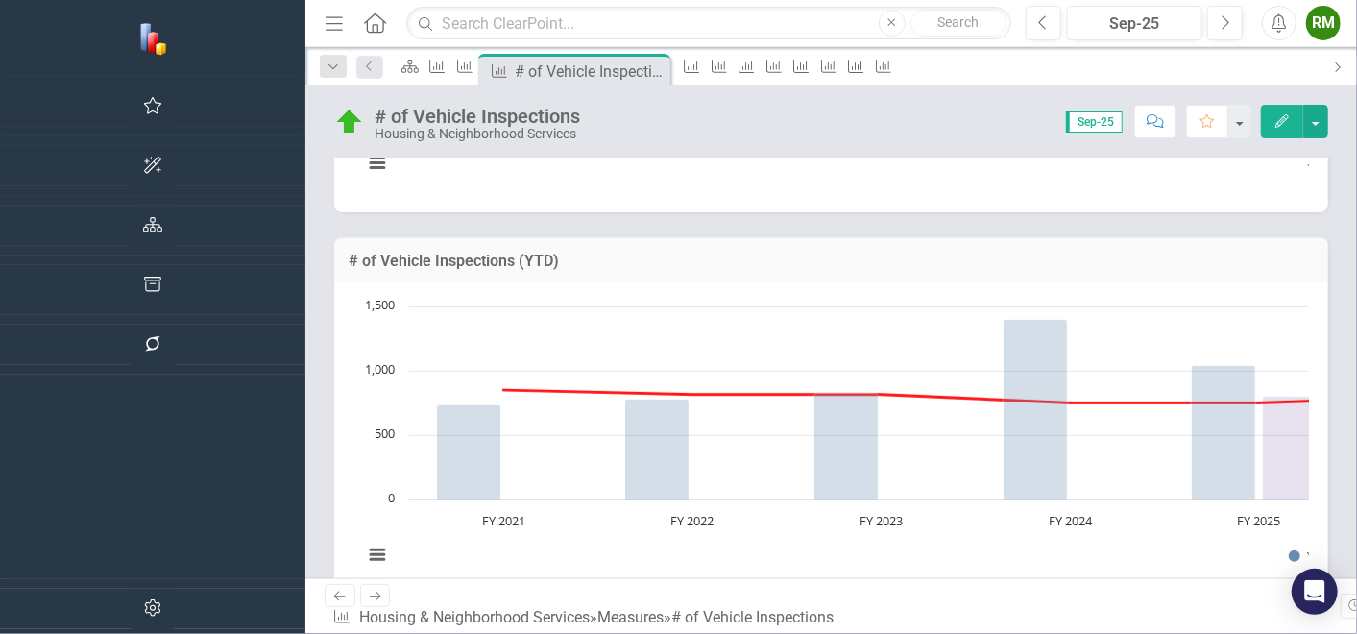
scroll to position [533, 0]
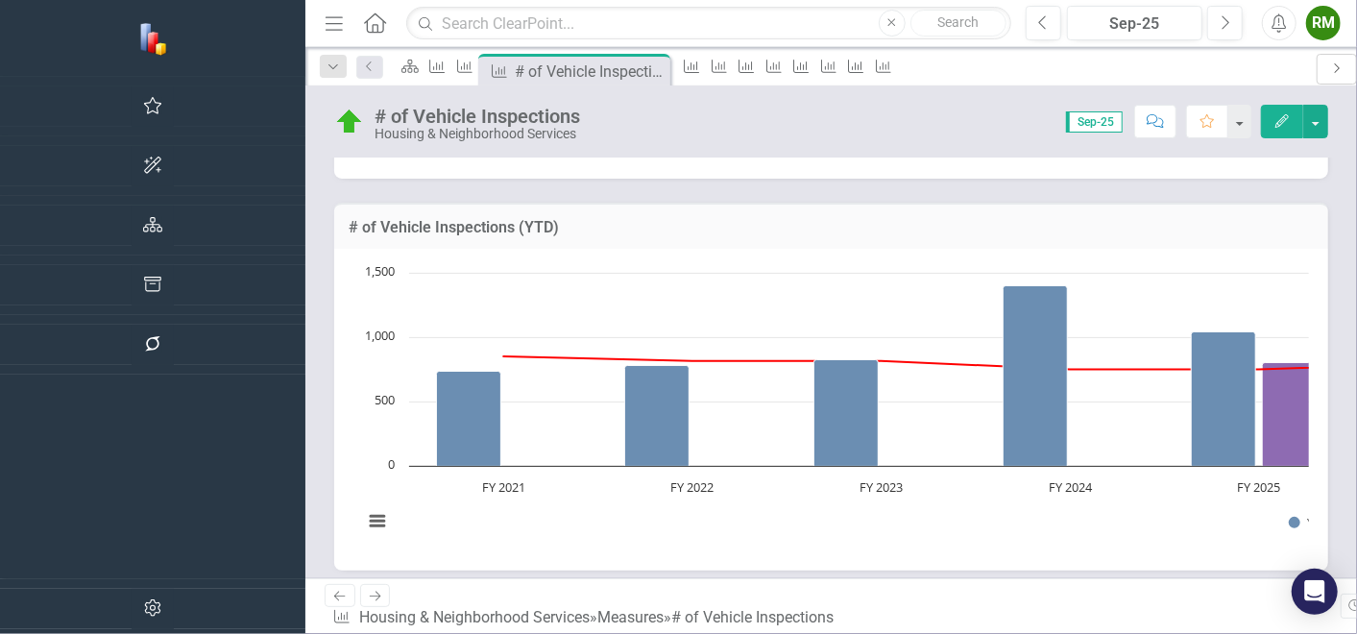
click at [1220, 64] on icon "Next" at bounding box center [1336, 68] width 15 height 12
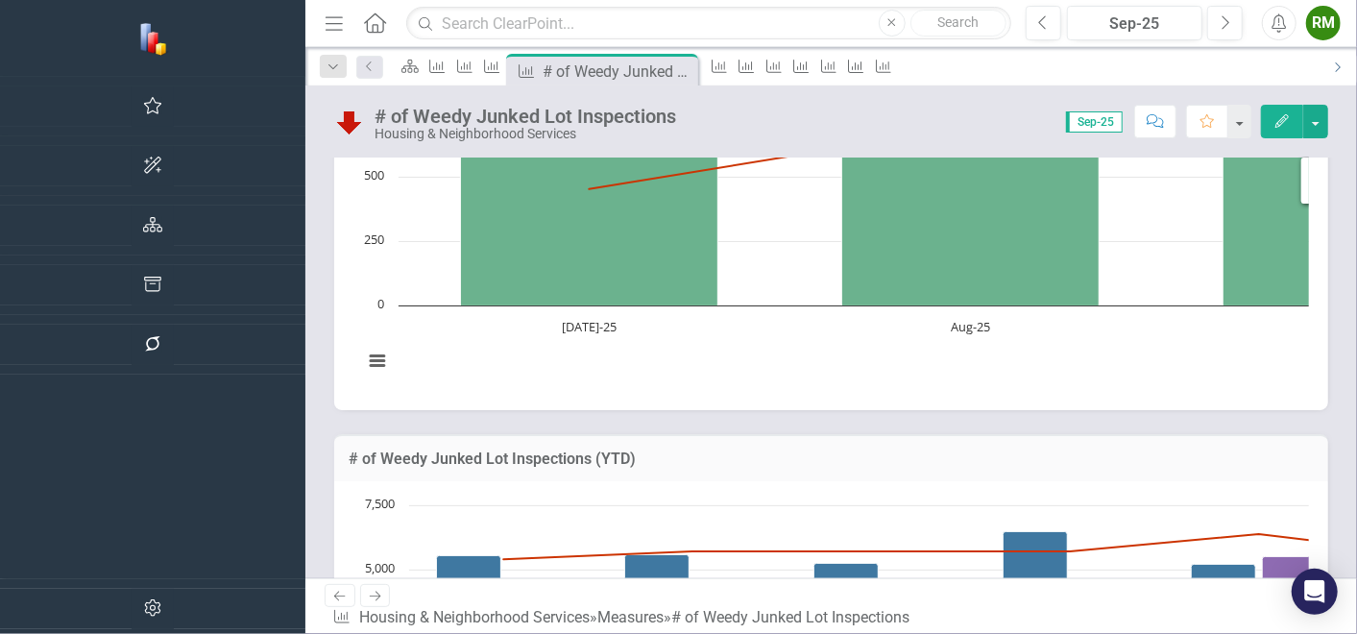
scroll to position [320, 0]
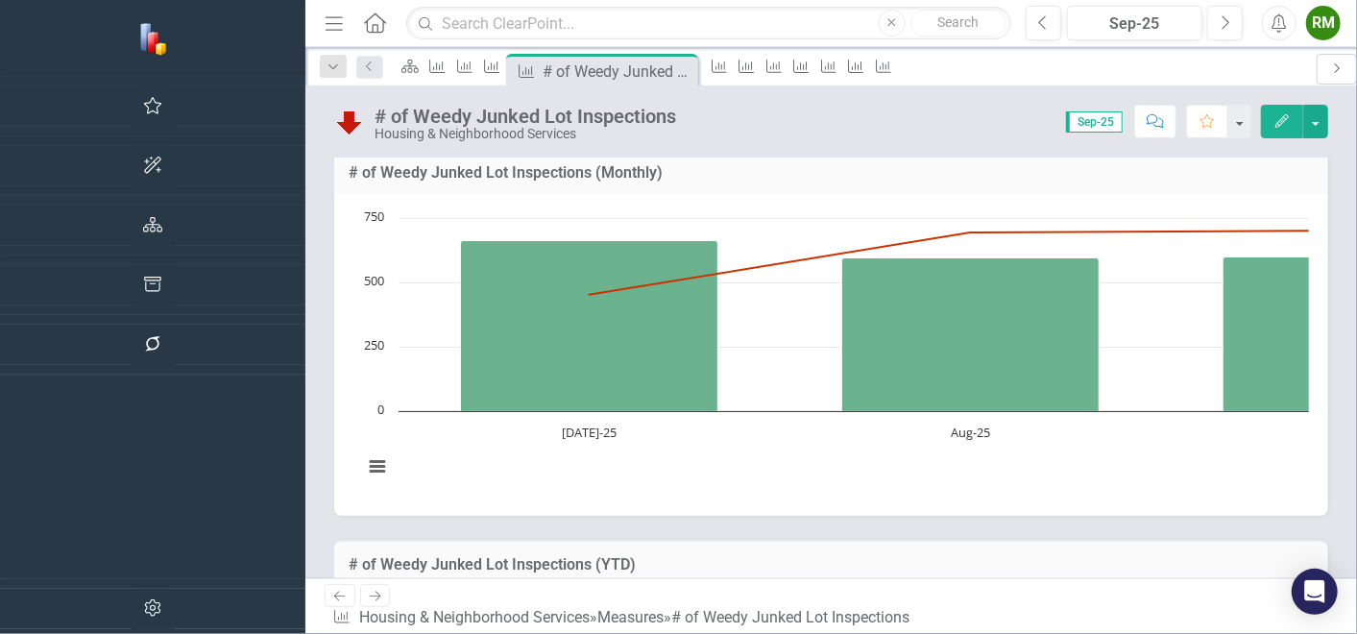
click at [1220, 62] on icon "Next" at bounding box center [1336, 68] width 15 height 12
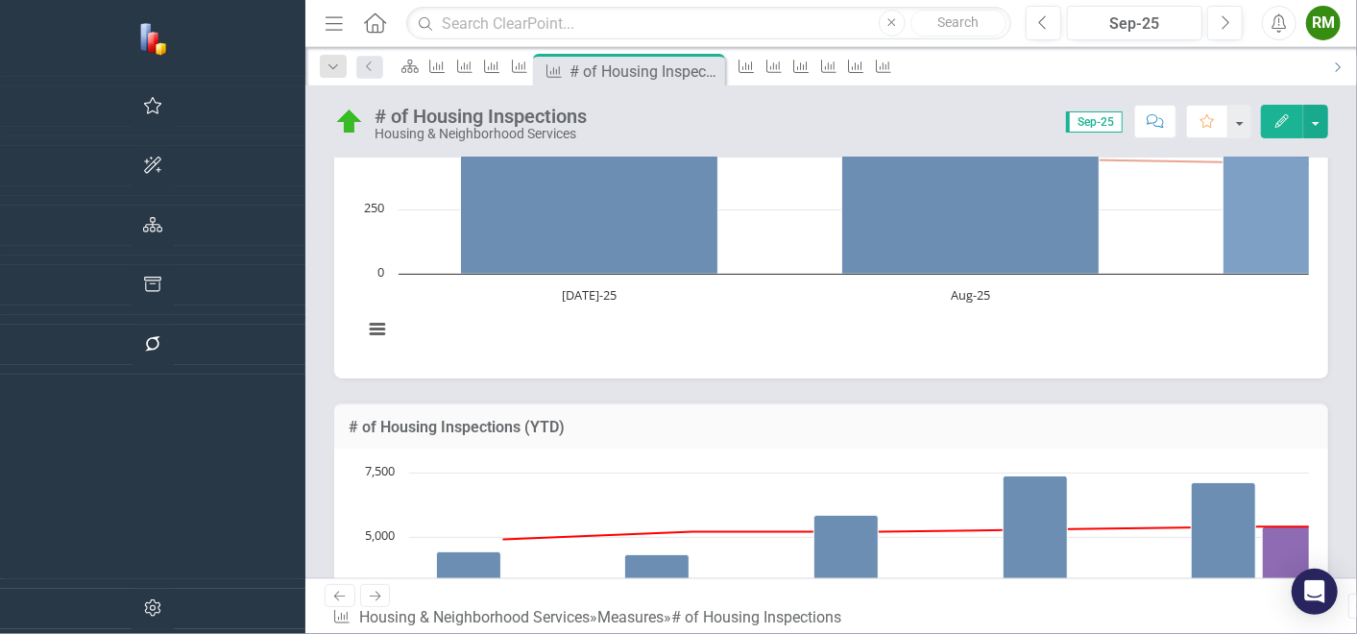
scroll to position [639, 0]
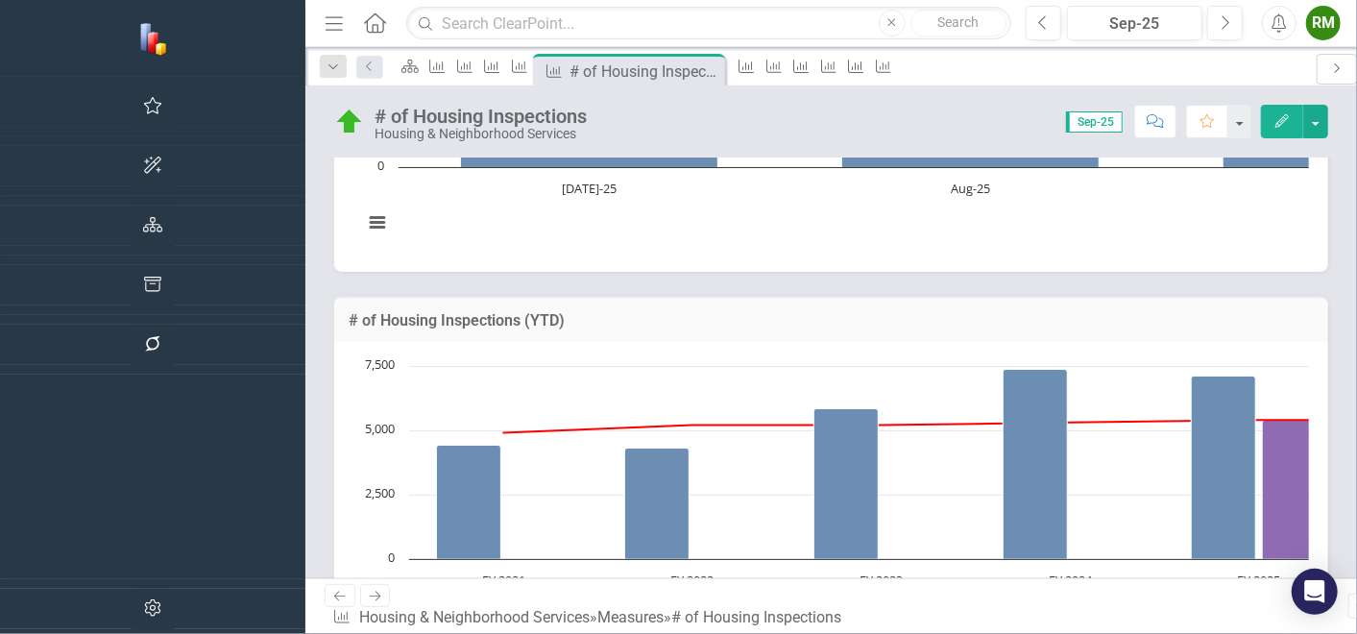
click at [1220, 62] on icon "Next" at bounding box center [1336, 68] width 15 height 12
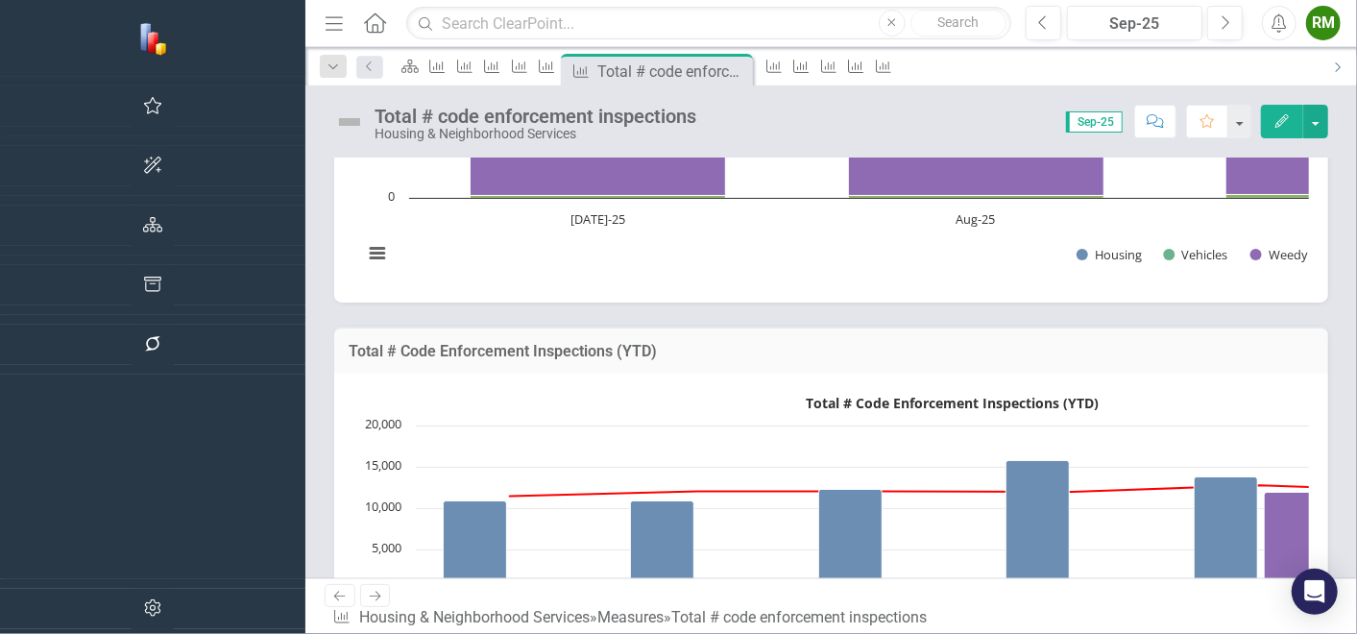
scroll to position [853, 0]
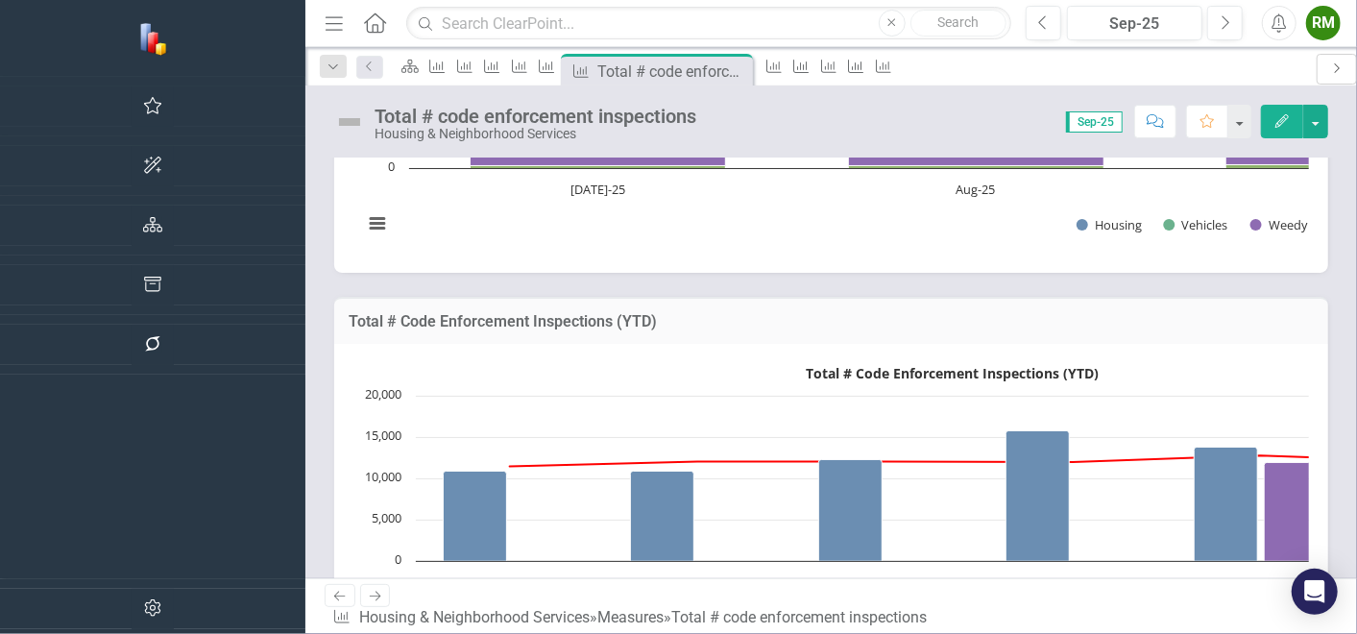
click at [1220, 62] on icon "Next" at bounding box center [1336, 68] width 15 height 12
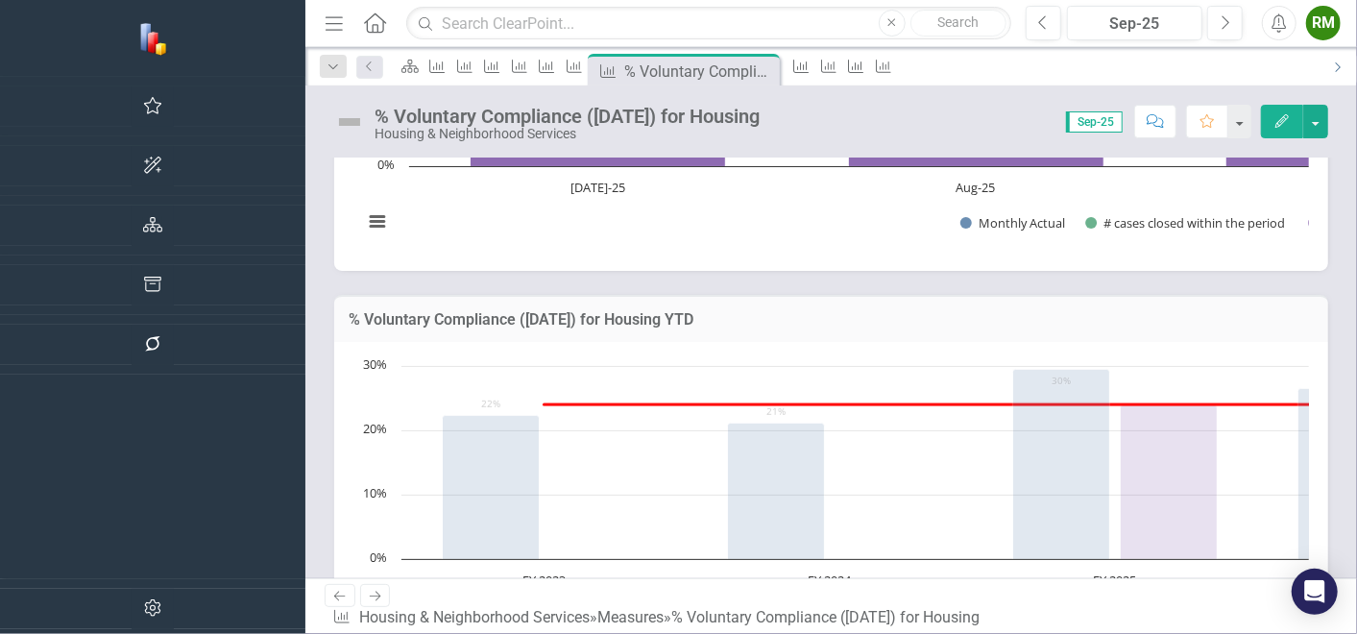
scroll to position [533, 0]
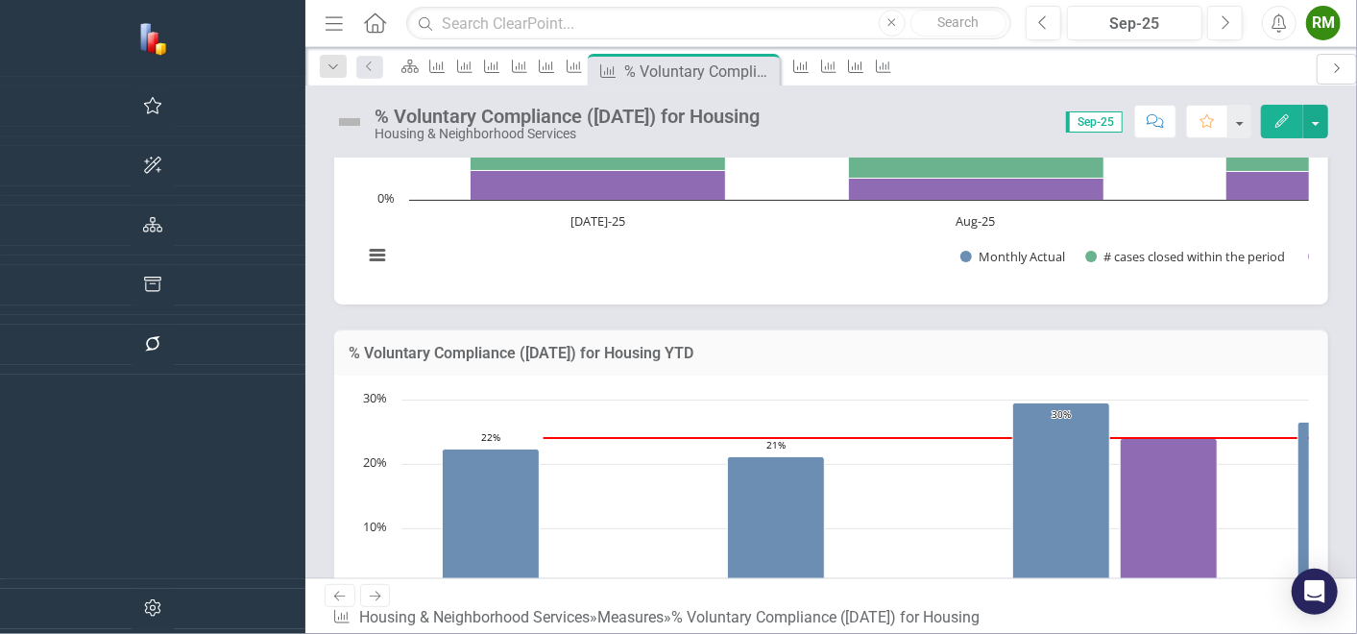
click at [1220, 64] on link "Next" at bounding box center [1336, 69] width 40 height 31
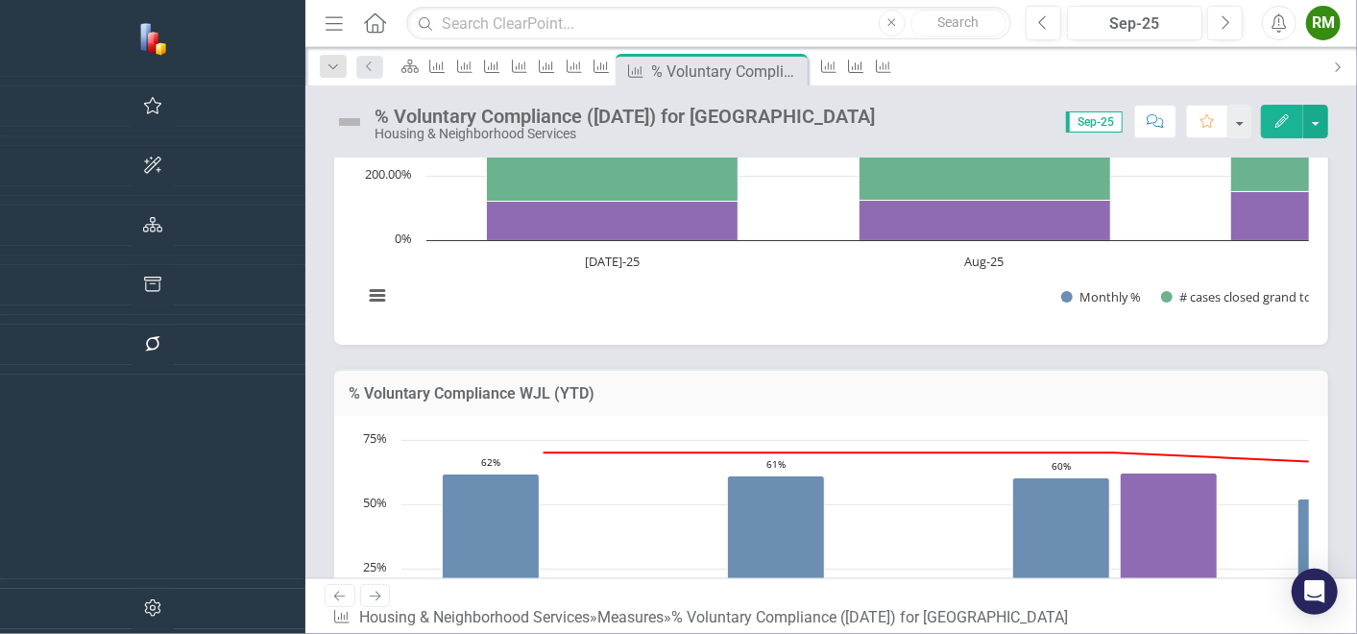
scroll to position [426, 0]
click at [1220, 66] on icon "Next" at bounding box center [1336, 68] width 15 height 12
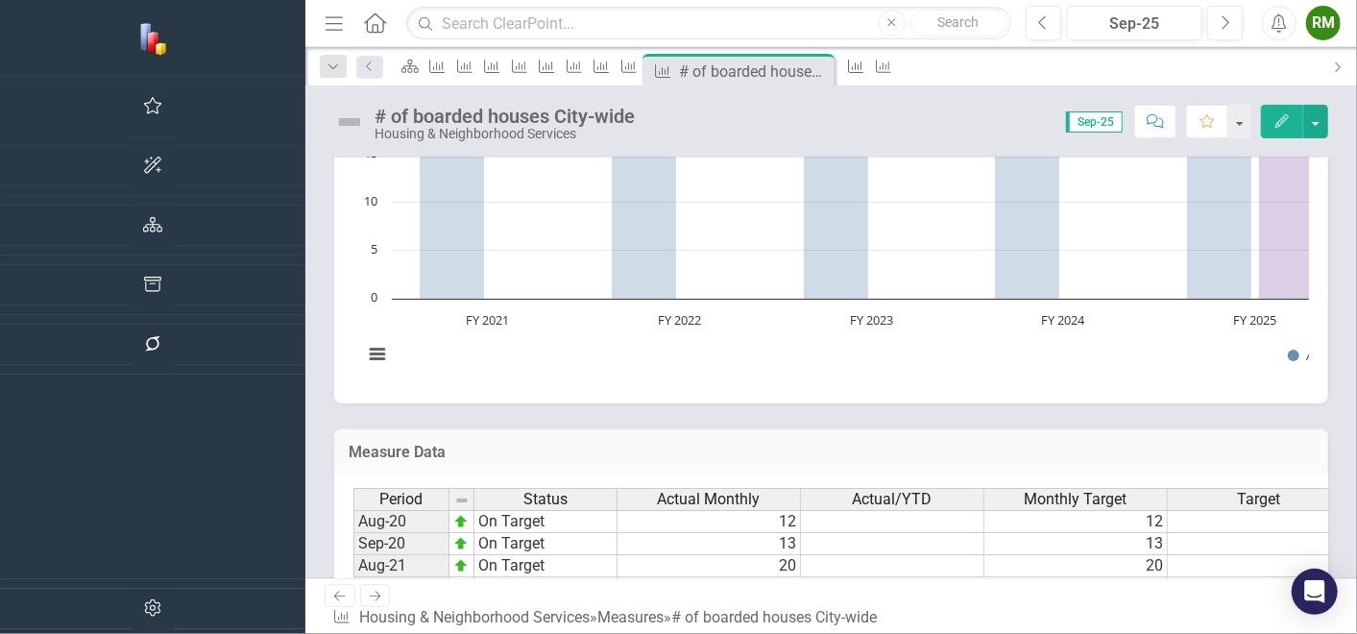
scroll to position [533, 0]
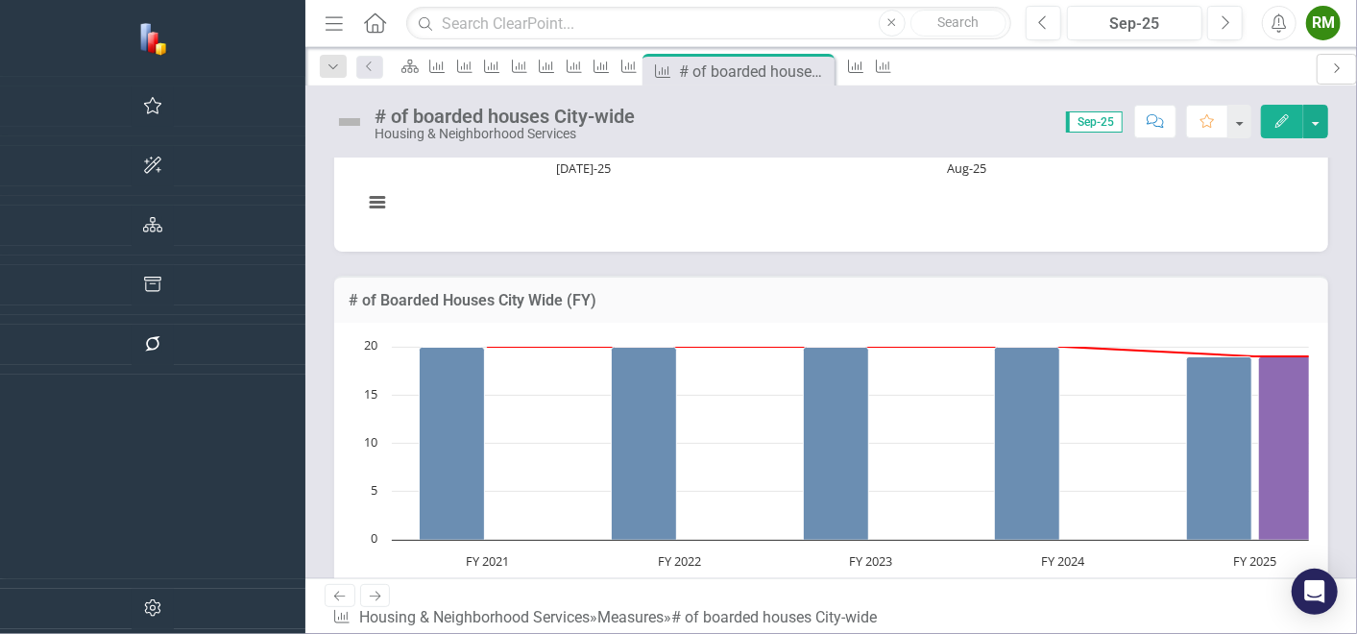
click at [1220, 64] on icon "Next" at bounding box center [1336, 68] width 15 height 12
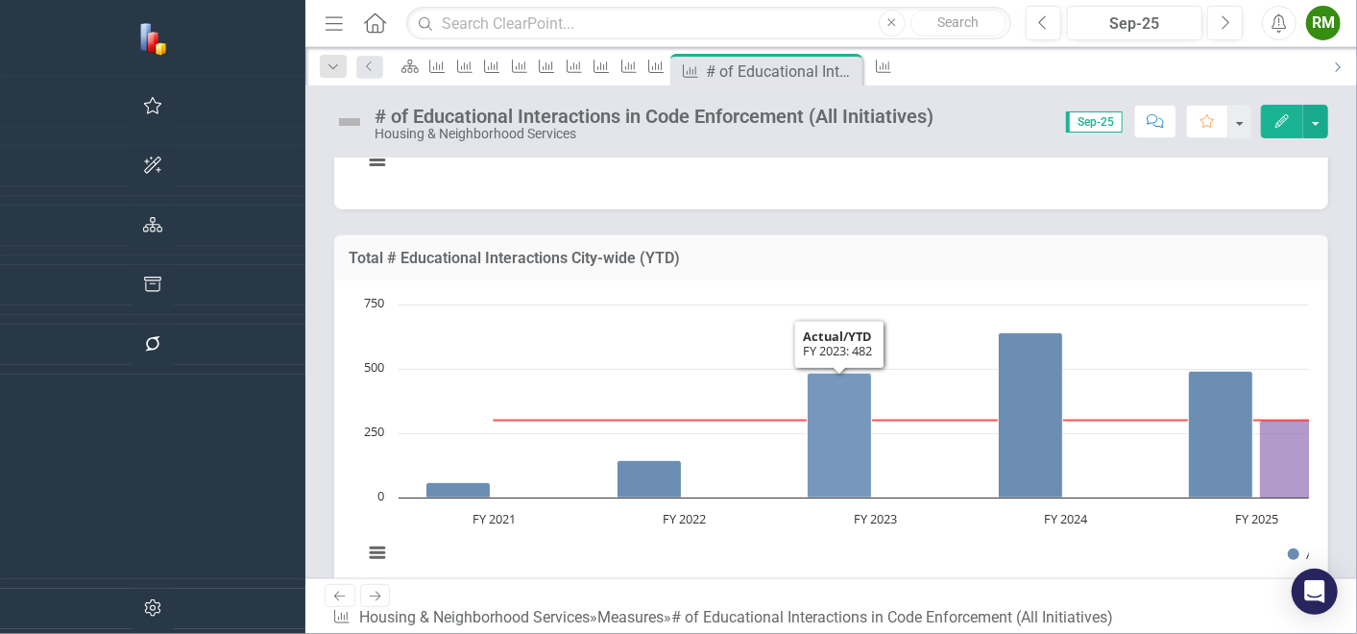
scroll to position [746, 0]
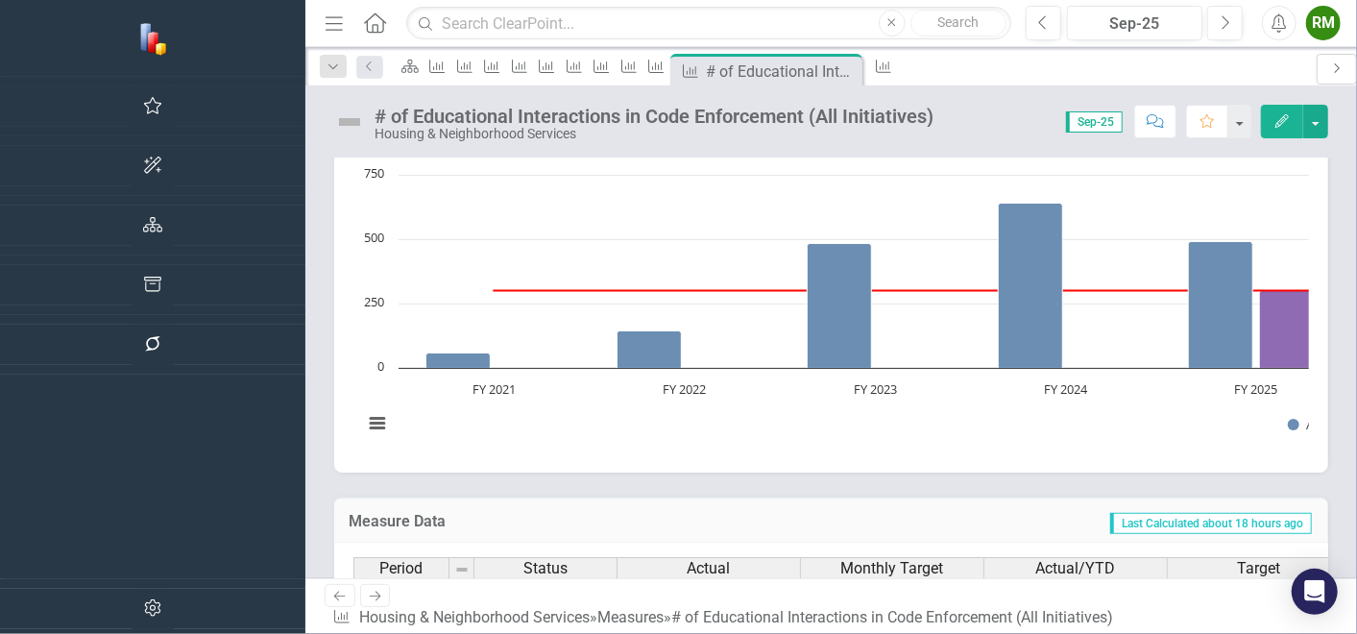
click at [1220, 62] on icon "Next" at bounding box center [1336, 68] width 15 height 12
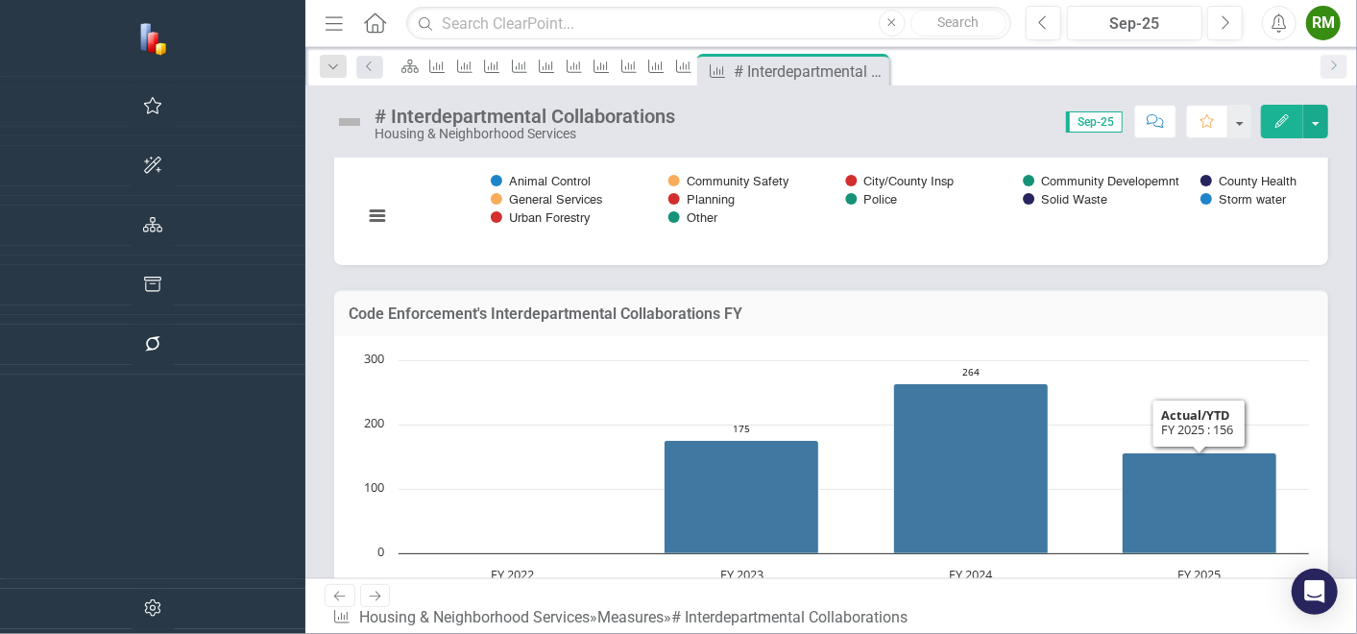
scroll to position [853, 0]
